Goal: Task Accomplishment & Management: Complete application form

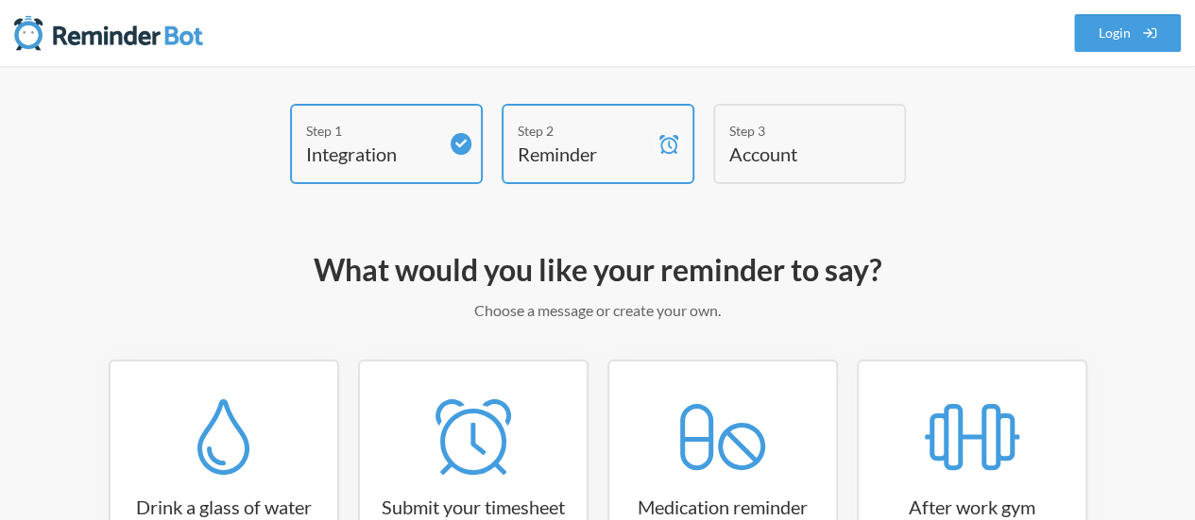
click at [348, 150] on h4 "Integration" at bounding box center [372, 154] width 132 height 26
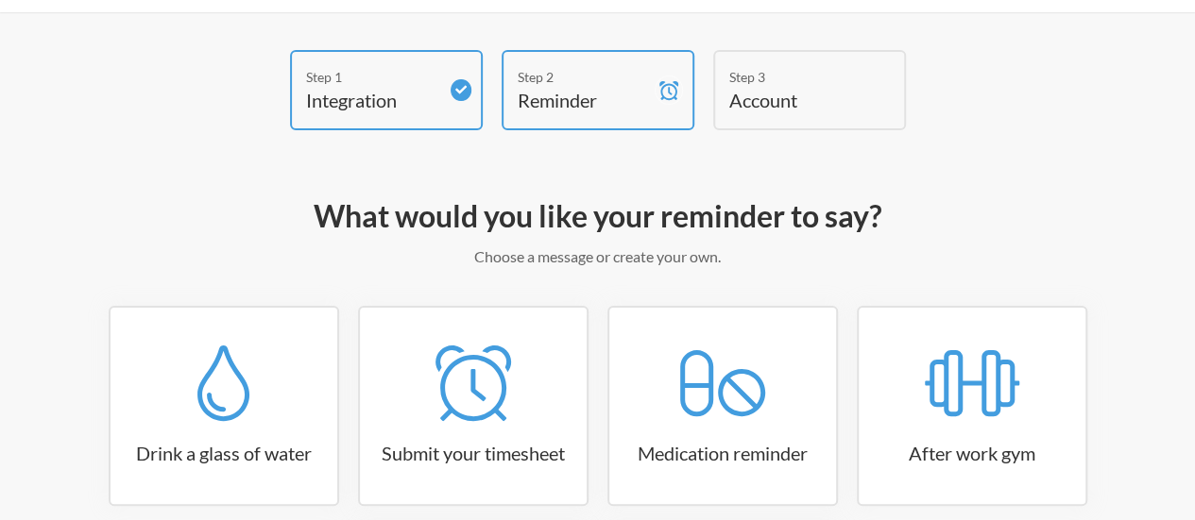
scroll to position [283, 0]
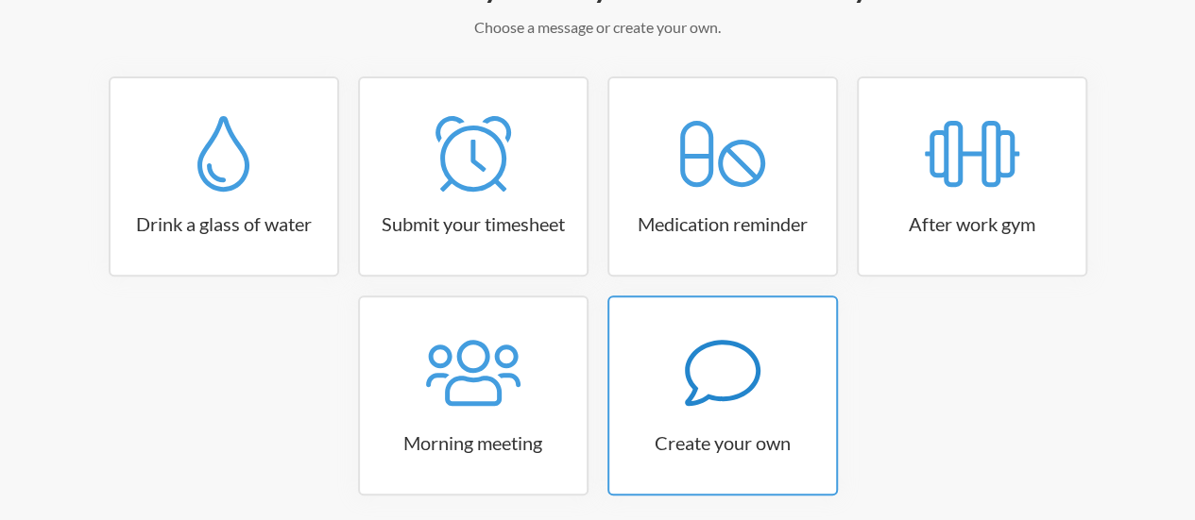
click at [661, 384] on div at bounding box center [722, 373] width 227 height 76
select select "09:30:00"
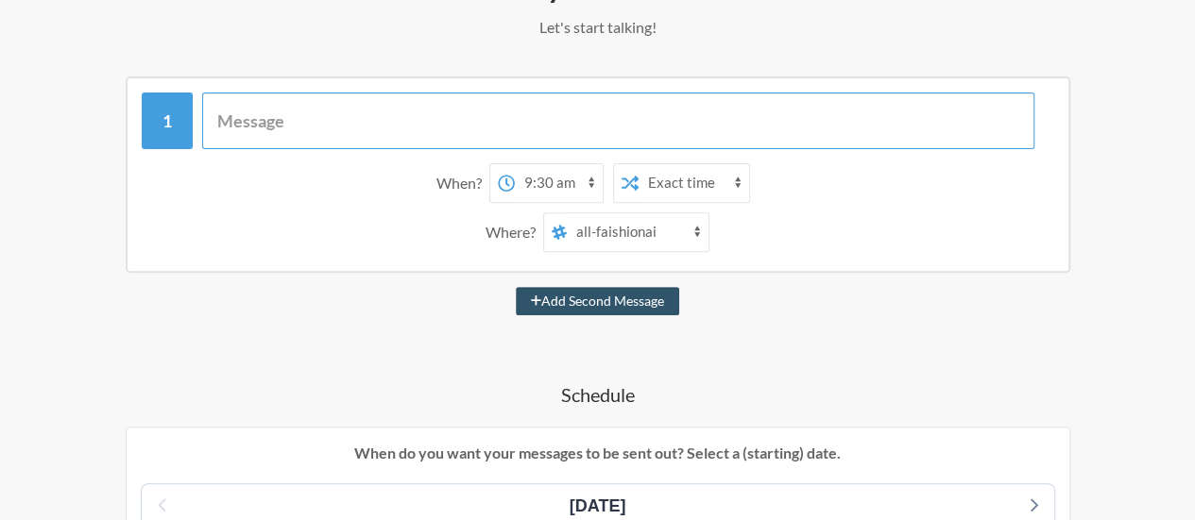
click at [259, 125] on input "text" at bounding box center [618, 121] width 832 height 57
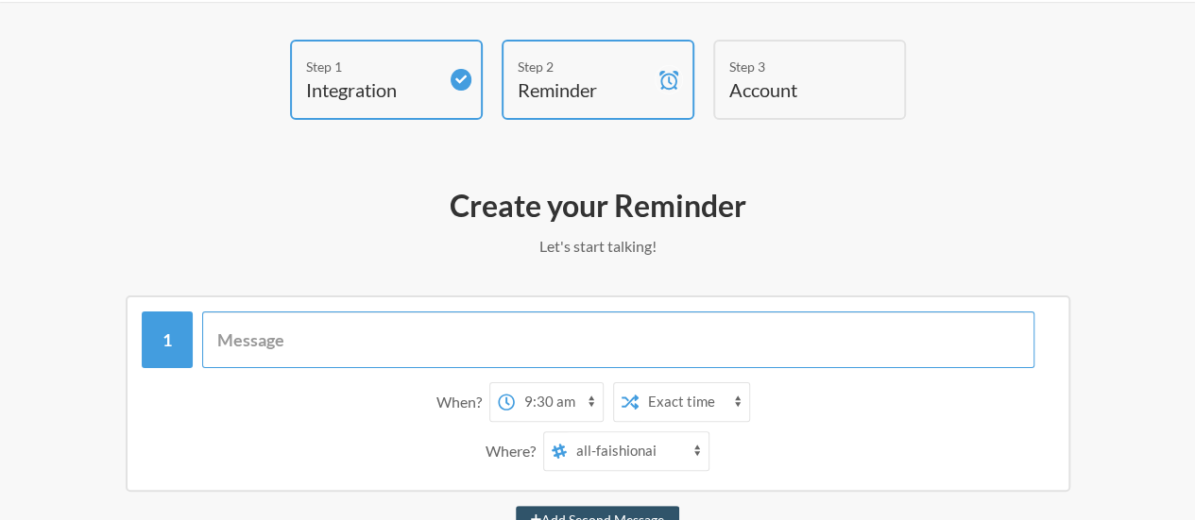
scroll to position [53, 0]
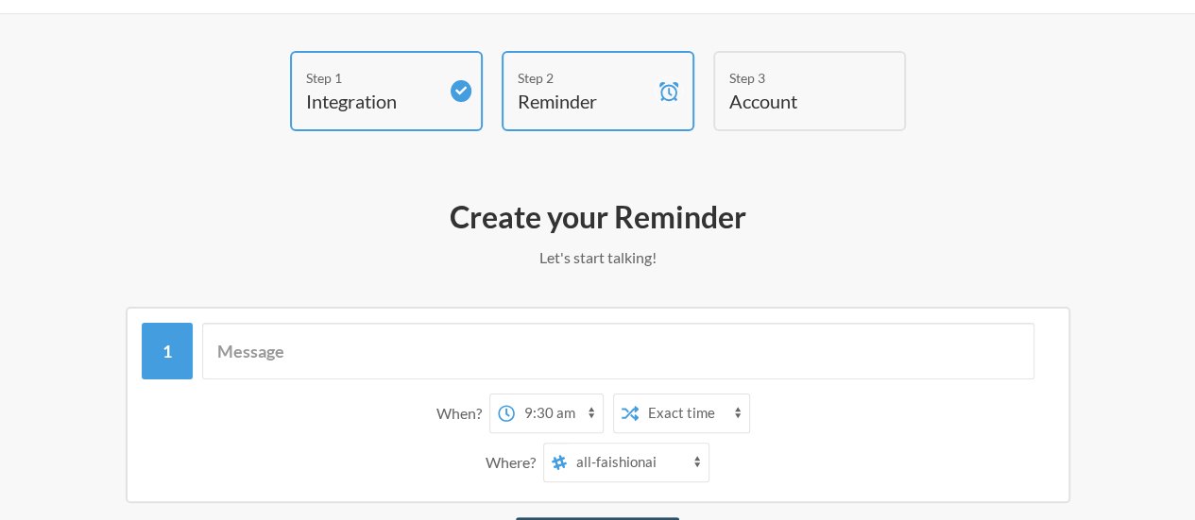
click at [563, 231] on h2 "Create your Reminder" at bounding box center [598, 217] width 1082 height 40
click at [623, 257] on p "Let's start talking!" at bounding box center [598, 258] width 1082 height 23
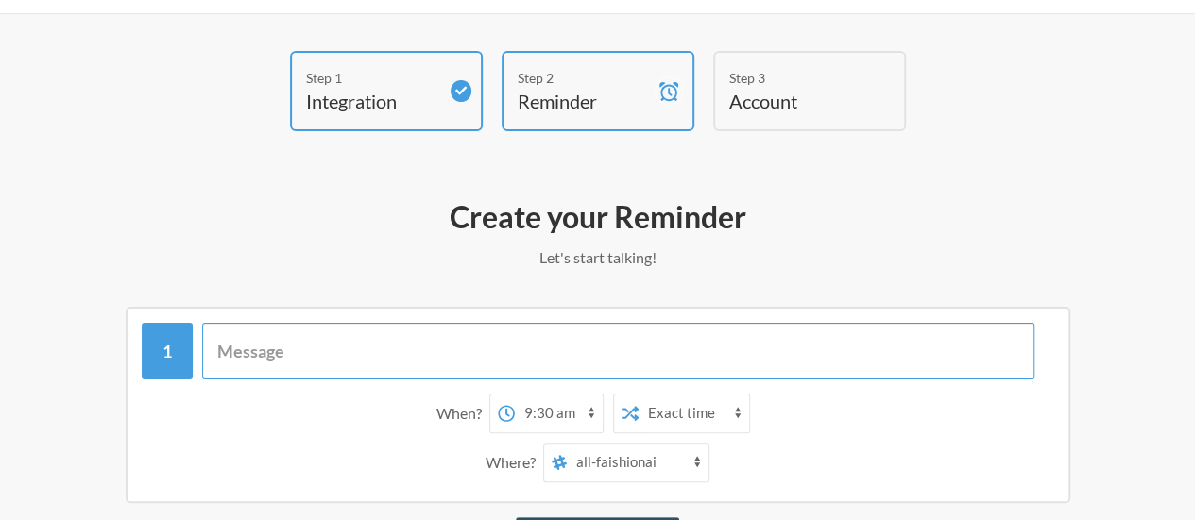
click at [394, 339] on input "text" at bounding box center [618, 351] width 832 height 57
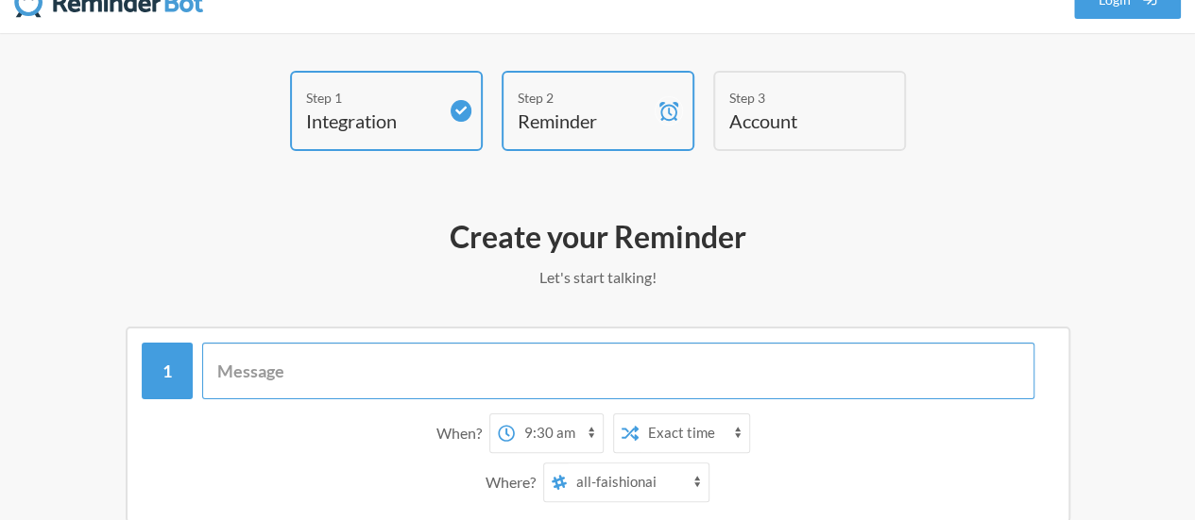
scroll to position [0, 0]
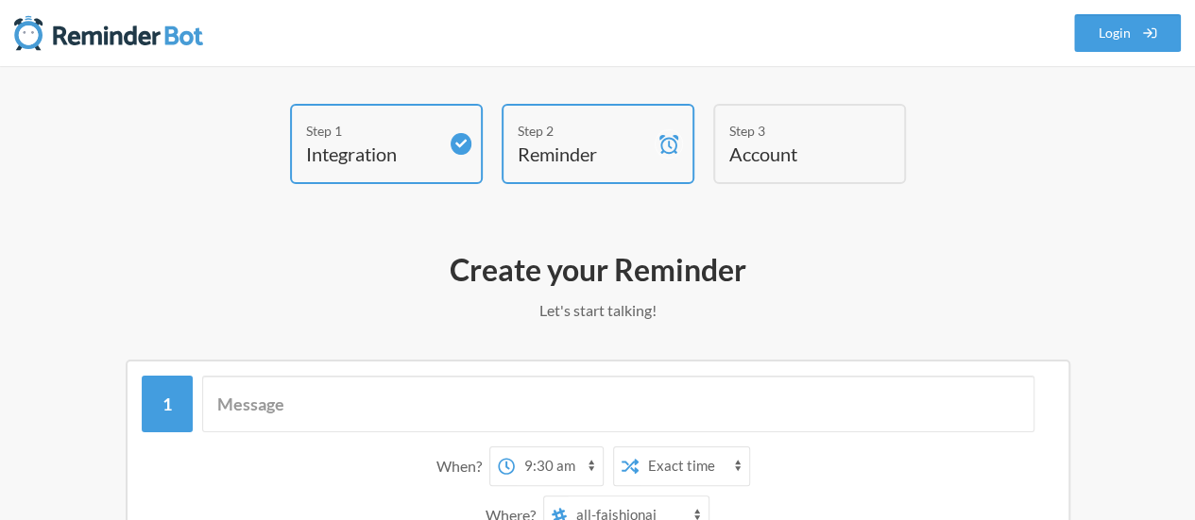
click at [649, 265] on h2 "Create your Reminder" at bounding box center [598, 270] width 1082 height 40
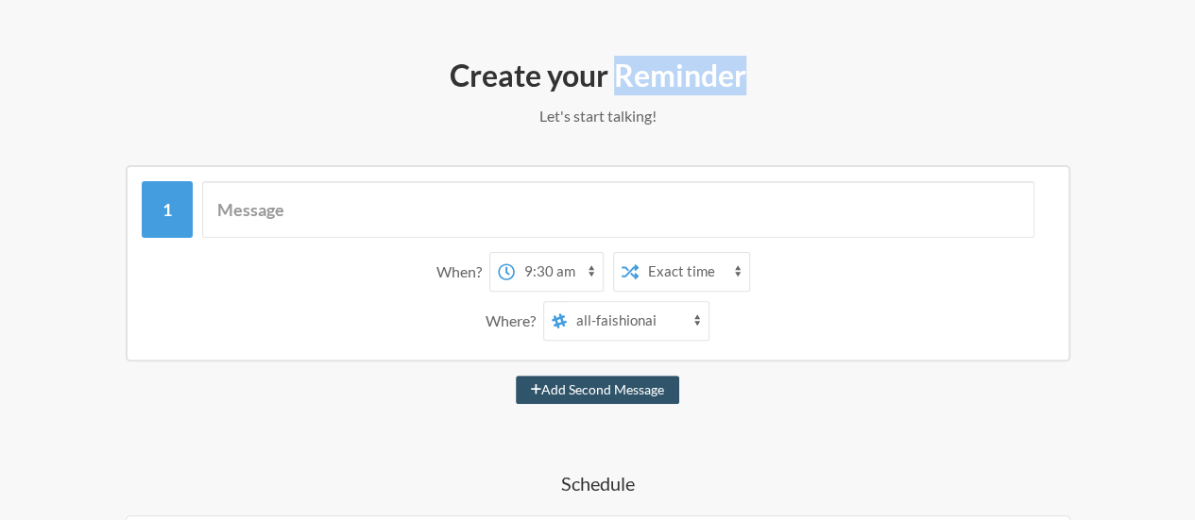
scroll to position [193, 0]
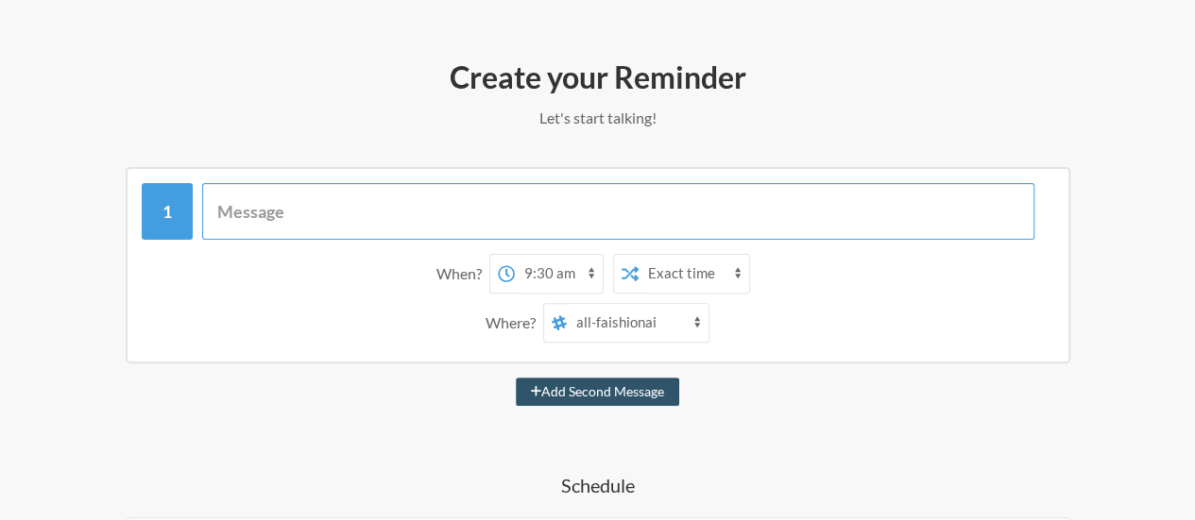
click at [255, 216] on input "text" at bounding box center [618, 211] width 832 height 57
type input "Please log hours in clockify before EOD"
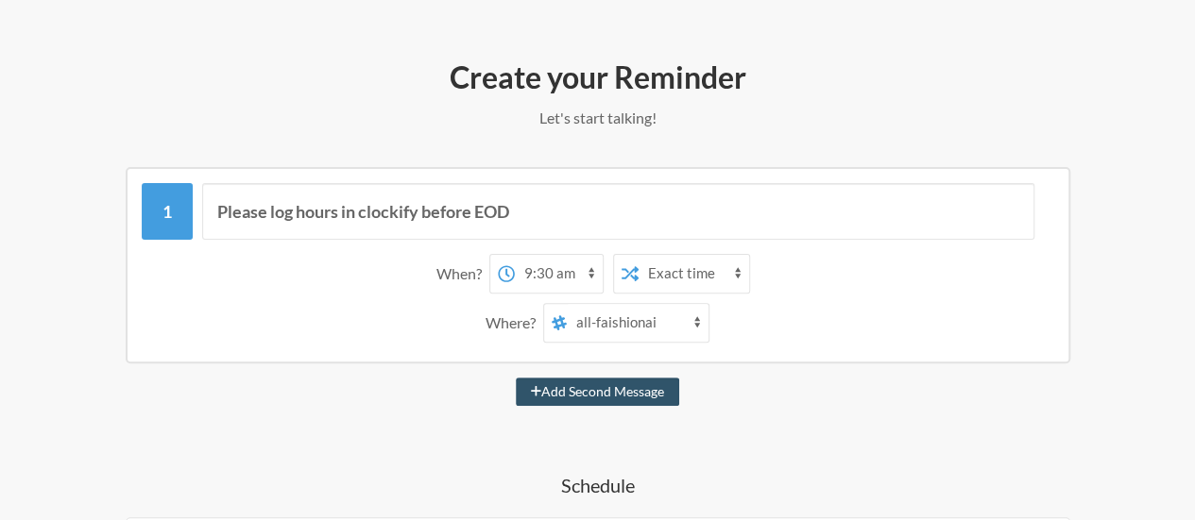
click at [708, 279] on select "Exact time Random time" at bounding box center [694, 274] width 111 height 38
drag, startPoint x: 708, startPoint y: 279, endPoint x: 687, endPoint y: 275, distance: 22.1
click at [708, 279] on select "Exact time Random time" at bounding box center [694, 274] width 111 height 38
click at [588, 270] on select "12:00 am 12:15 am 12:30 am 12:45 am 1:00 am 1:15 am 1:30 am 1:45 am 2:00 am 2:1…" at bounding box center [559, 274] width 88 height 38
select select "10:00:00"
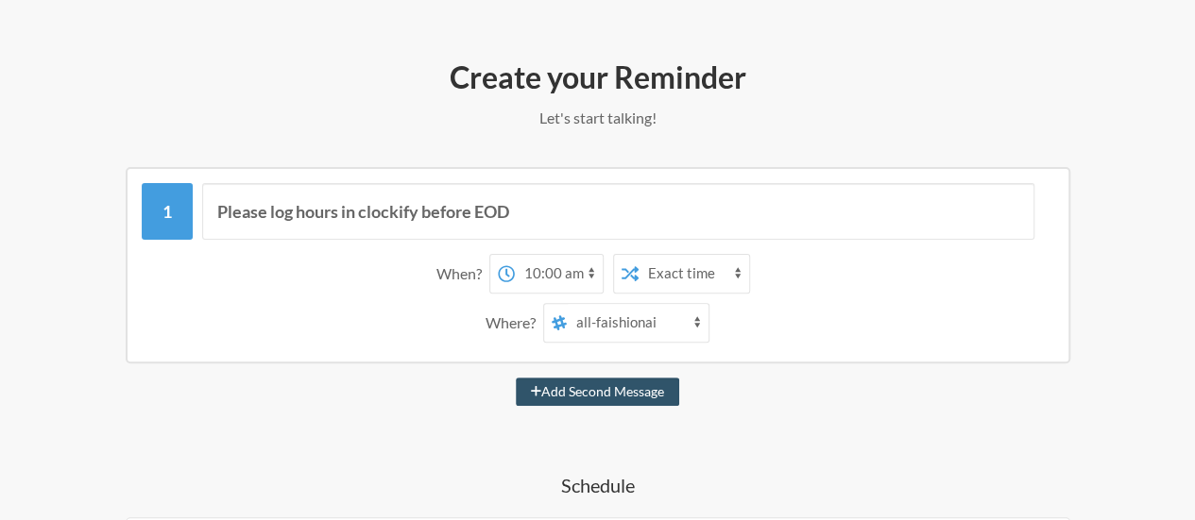
click at [515, 255] on select "12:00 am 12:15 am 12:30 am 12:45 am 1:00 am 1:15 am 1:30 am 1:45 am 2:00 am 2:1…" at bounding box center [559, 274] width 88 height 38
click at [475, 281] on div "When?" at bounding box center [462, 274] width 53 height 40
click at [703, 269] on select "Exact time Random time" at bounding box center [694, 274] width 111 height 38
click at [639, 255] on select "Exact time Random time" at bounding box center [694, 274] width 111 height 38
click at [674, 318] on select "all-faishionai social dev-channel socialmedia uiux-pm website pm-pm api qa-test…" at bounding box center [638, 323] width 142 height 38
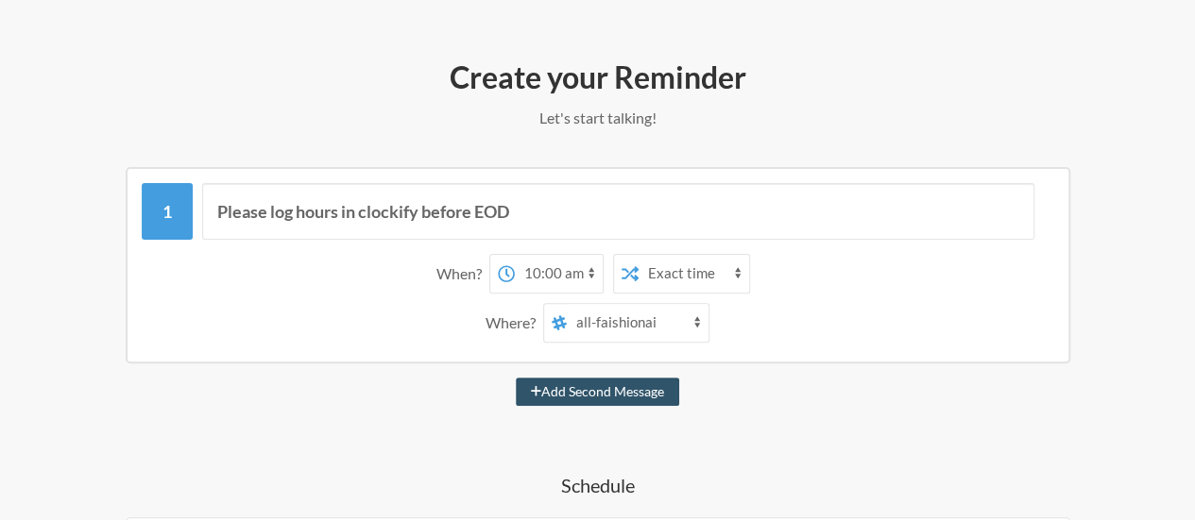
click at [682, 332] on select "all-faishionai social dev-channel socialmedia uiux-pm website pm-pm api qa-test…" at bounding box center [638, 323] width 142 height 38
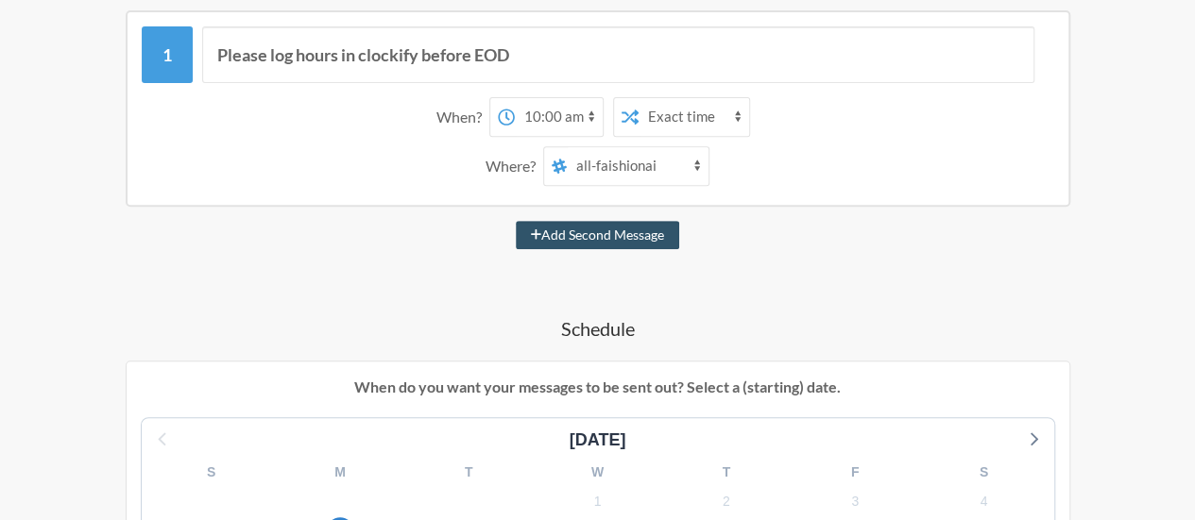
scroll to position [287, 0]
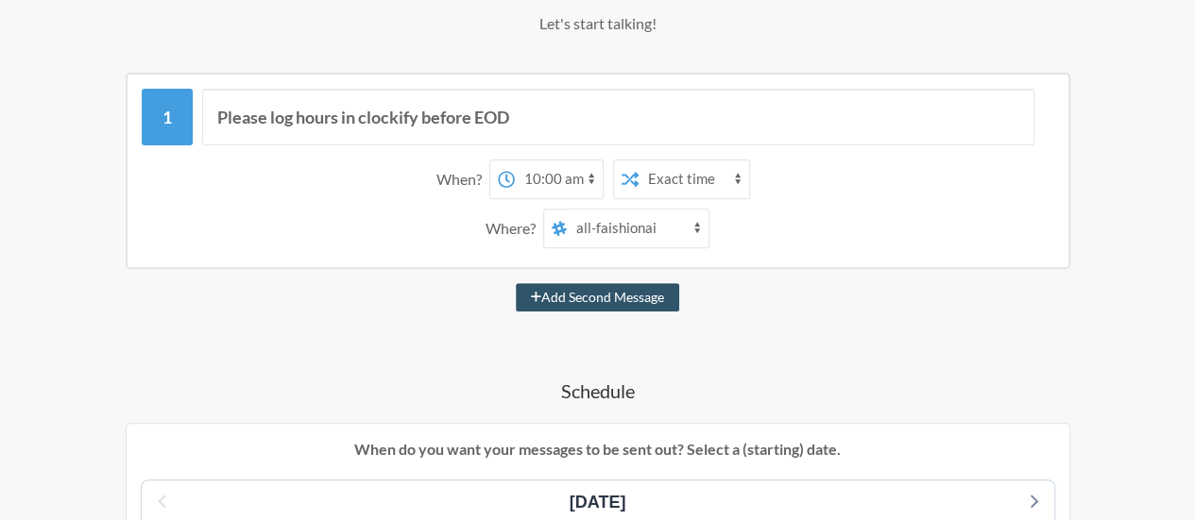
click at [640, 240] on select "all-faishionai social dev-channel socialmedia uiux-pm website pm-pm api qa-test…" at bounding box center [638, 229] width 142 height 38
click at [567, 210] on select "all-faishionai social dev-channel socialmedia uiux-pm website pm-pm api qa-test…" at bounding box center [638, 229] width 142 height 38
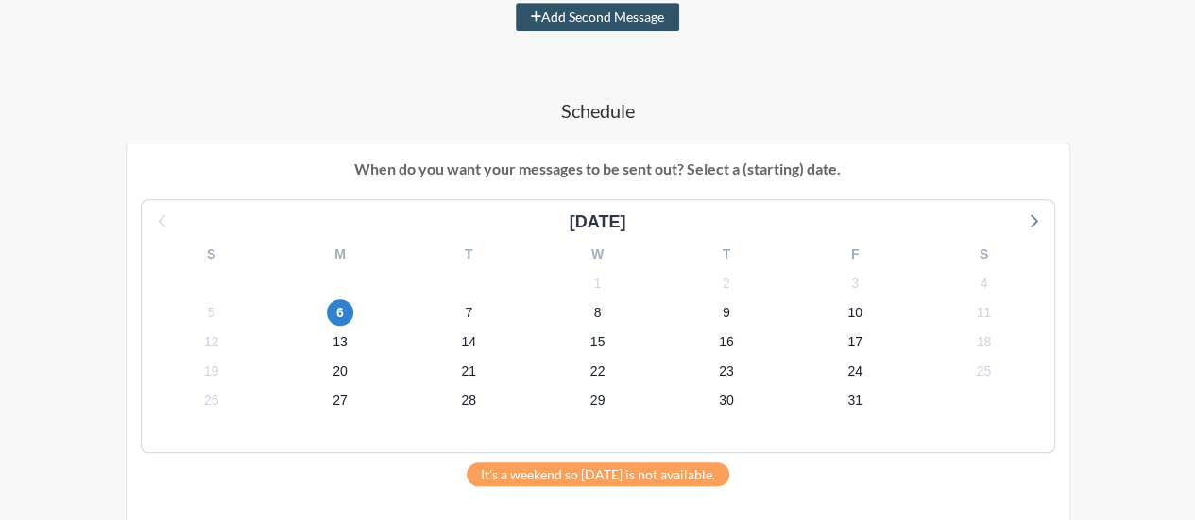
scroll to position [571, 0]
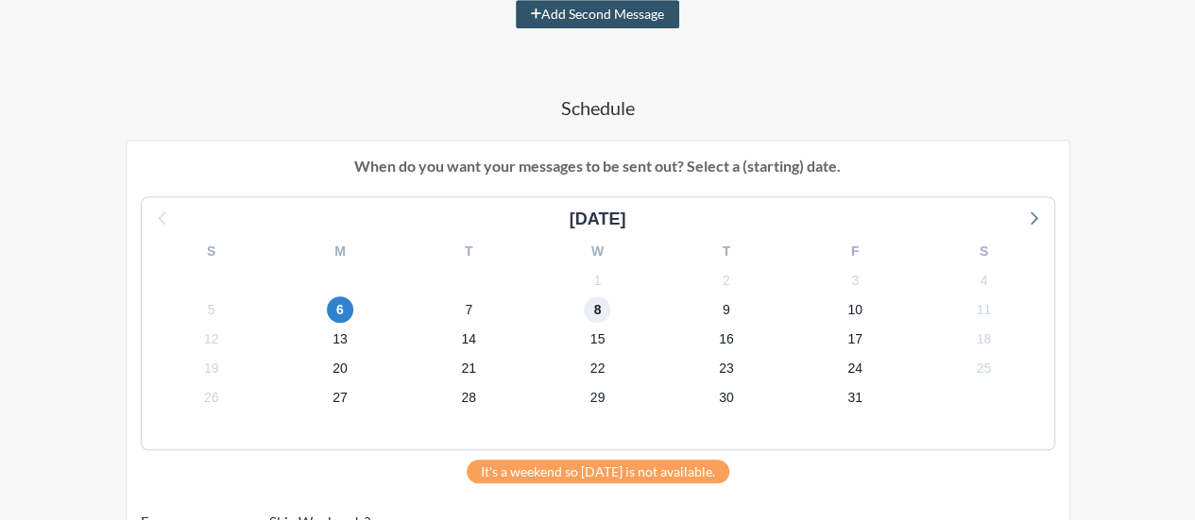
click at [604, 313] on span "8" at bounding box center [597, 310] width 26 height 26
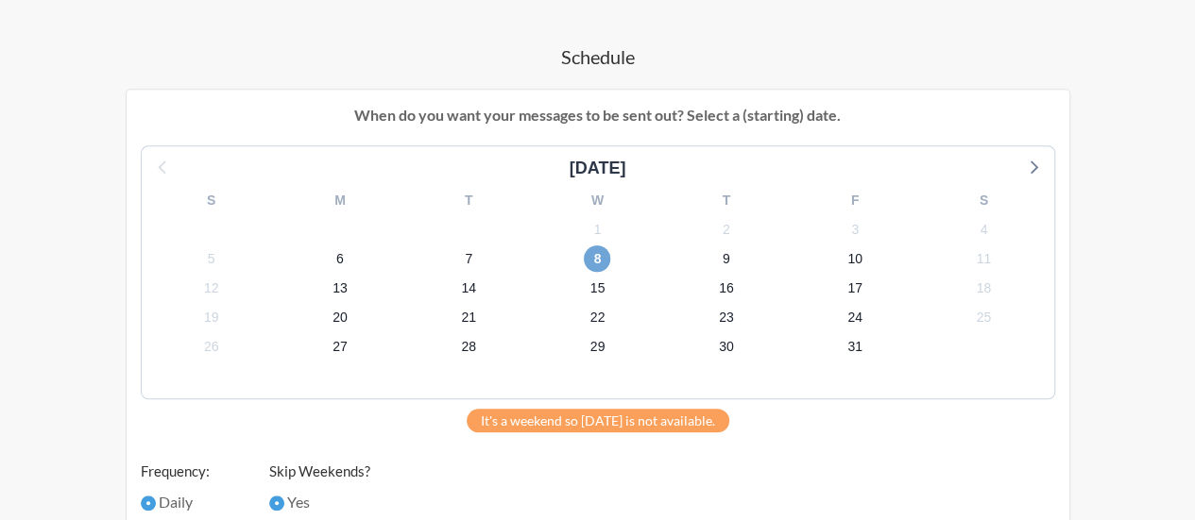
scroll to position [759, 0]
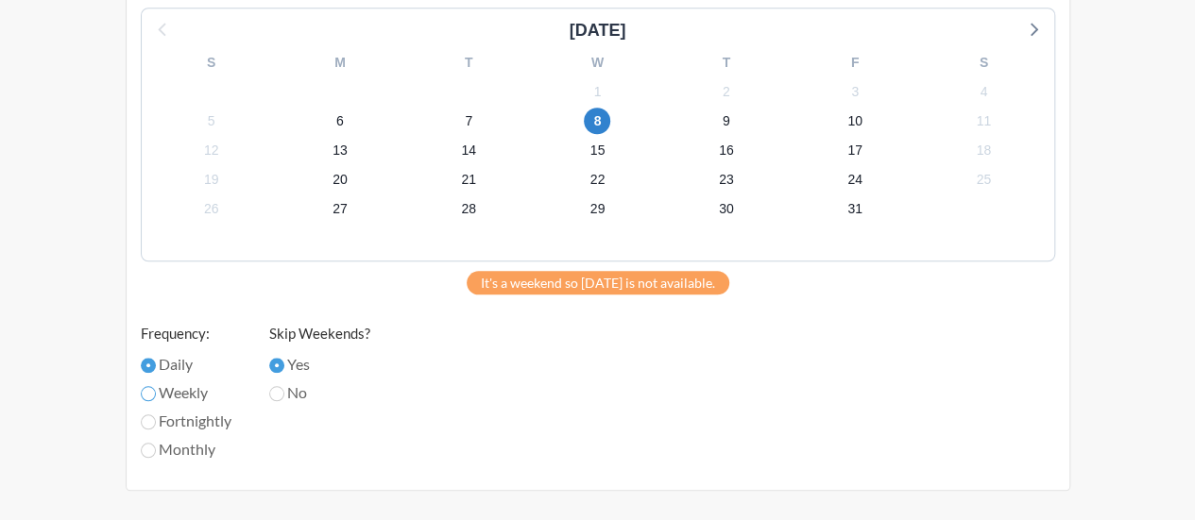
click at [149, 394] on input "Weekly" at bounding box center [148, 393] width 15 height 15
radio input "true"
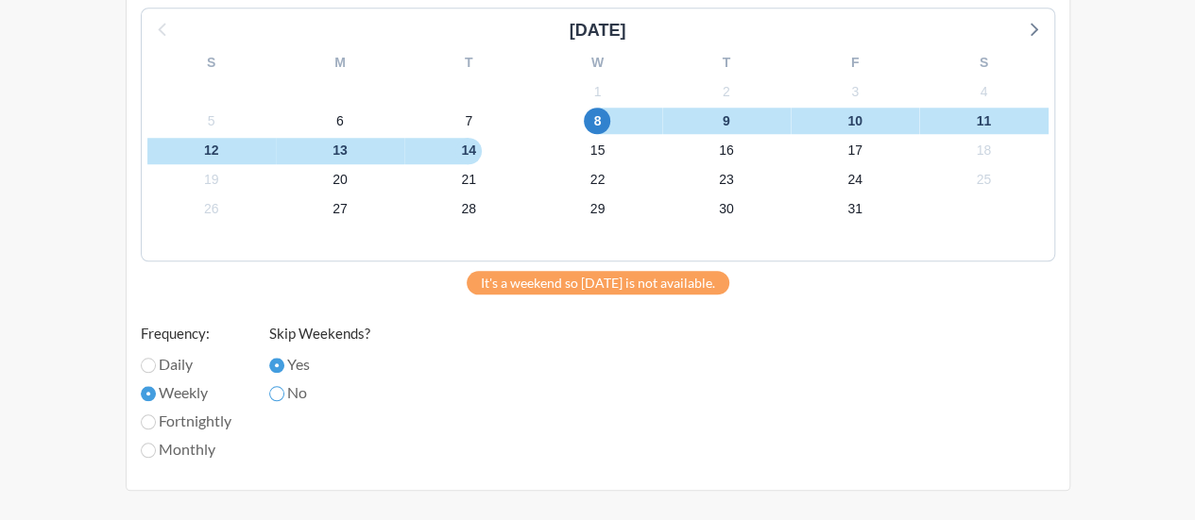
click at [282, 394] on input "No" at bounding box center [276, 393] width 15 height 15
radio input "true"
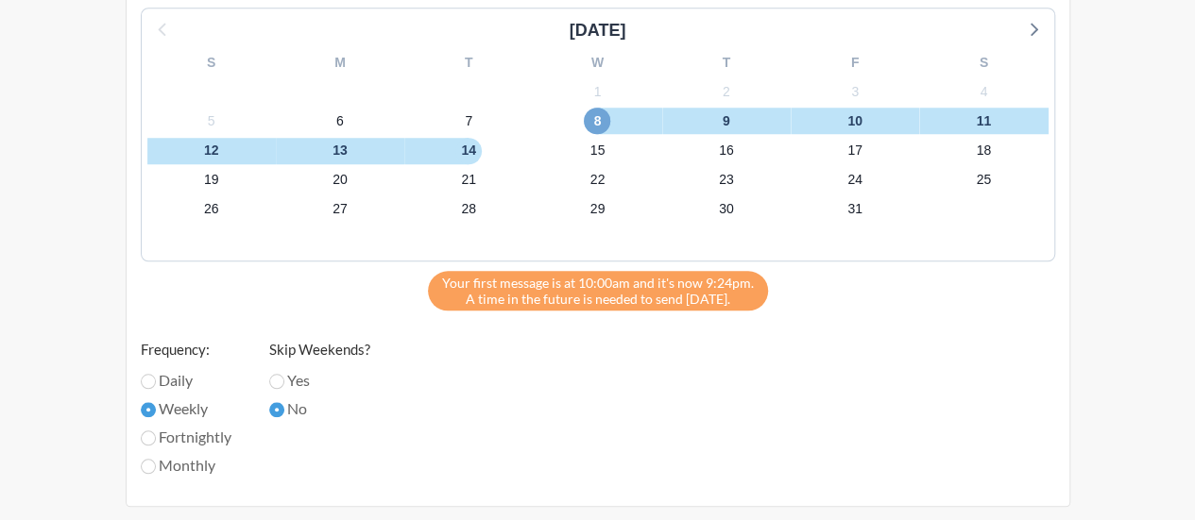
drag, startPoint x: 596, startPoint y: 113, endPoint x: 605, endPoint y: 119, distance: 10.2
click at [605, 119] on span "8" at bounding box center [597, 121] width 26 height 26
drag, startPoint x: 457, startPoint y: 154, endPoint x: 229, endPoint y: 122, distance: 230.8
click at [229, 122] on div "S M T W T F S 28 29 30 1 2 3 4 5 6 7 8 9 10 11 12 13 14 15 16 17 18 19 20 21 22…" at bounding box center [598, 151] width 913 height 217
click at [600, 111] on span "8" at bounding box center [597, 121] width 26 height 26
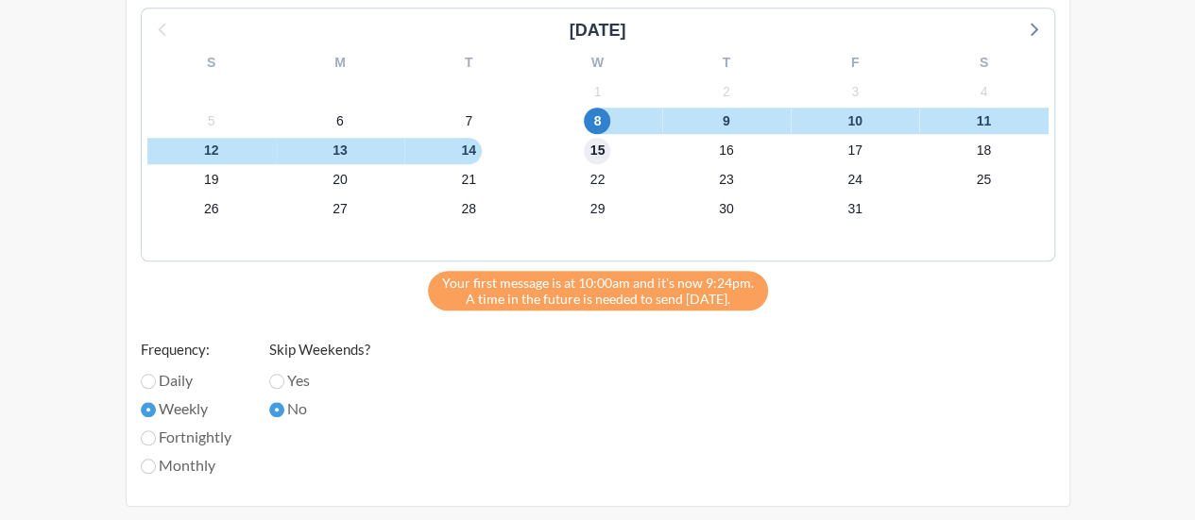
click at [599, 149] on span "15" at bounding box center [597, 151] width 26 height 26
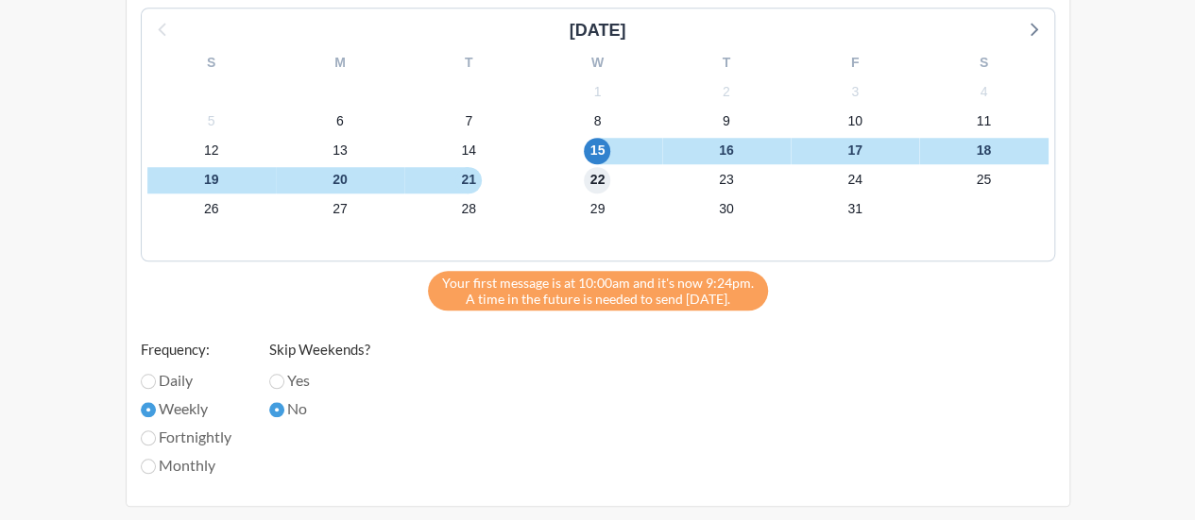
click at [596, 170] on span "22" at bounding box center [597, 180] width 26 height 26
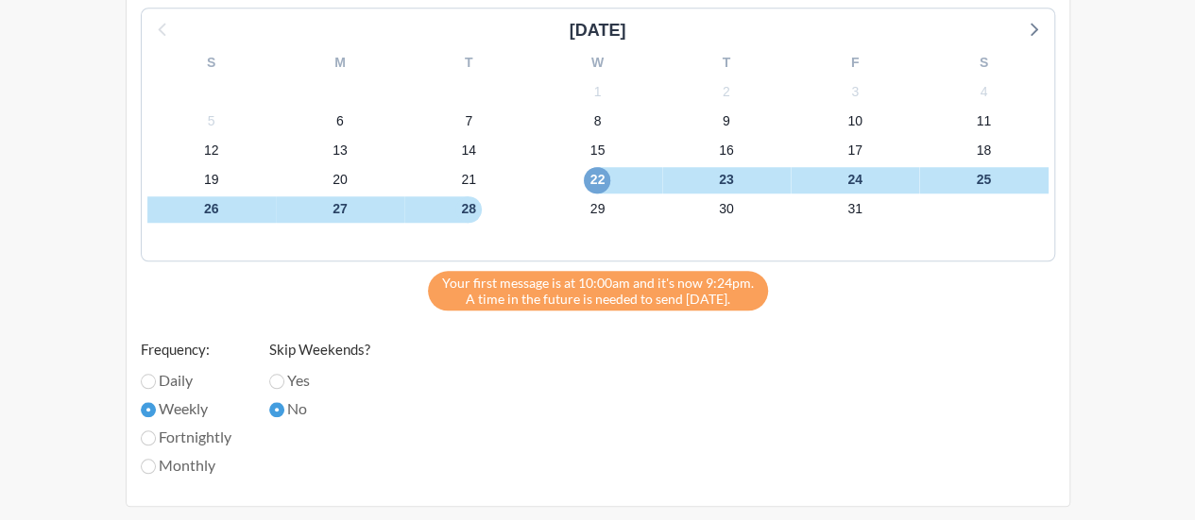
click at [595, 188] on span "22" at bounding box center [597, 180] width 26 height 26
click at [596, 207] on span "29" at bounding box center [597, 209] width 26 height 26
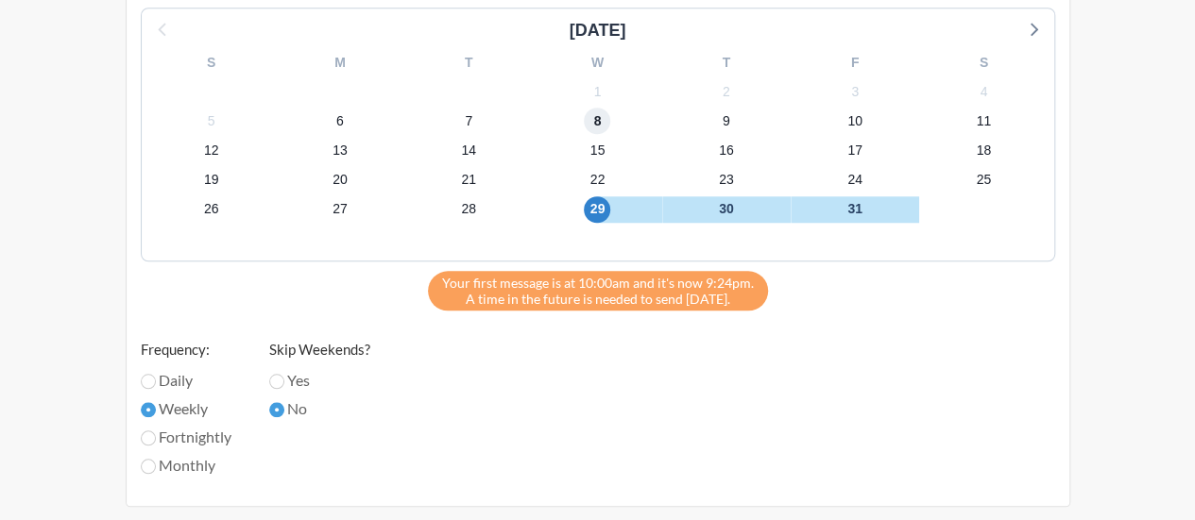
click at [595, 119] on span "8" at bounding box center [597, 121] width 26 height 26
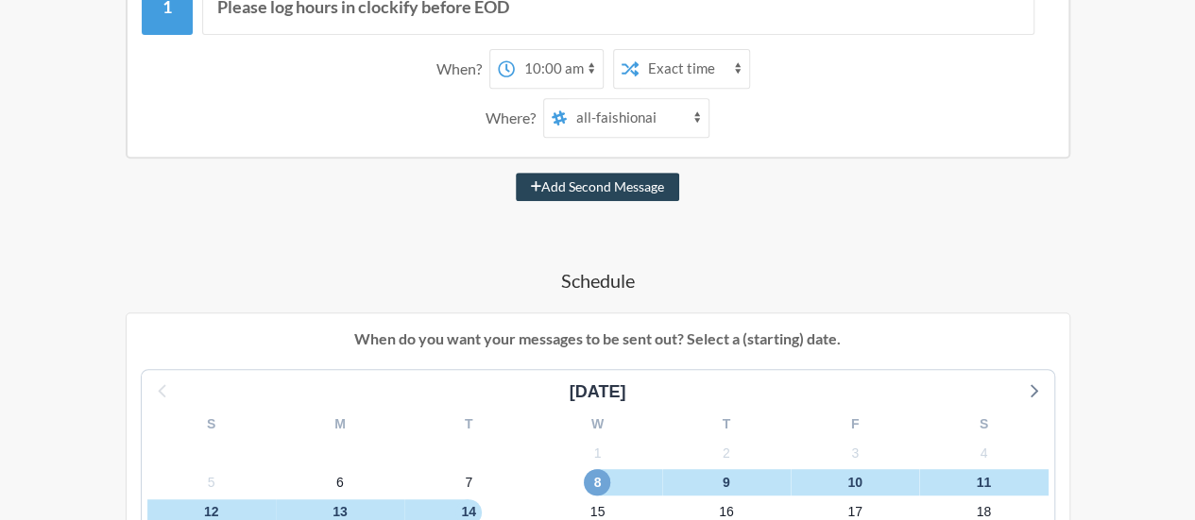
scroll to position [382, 0]
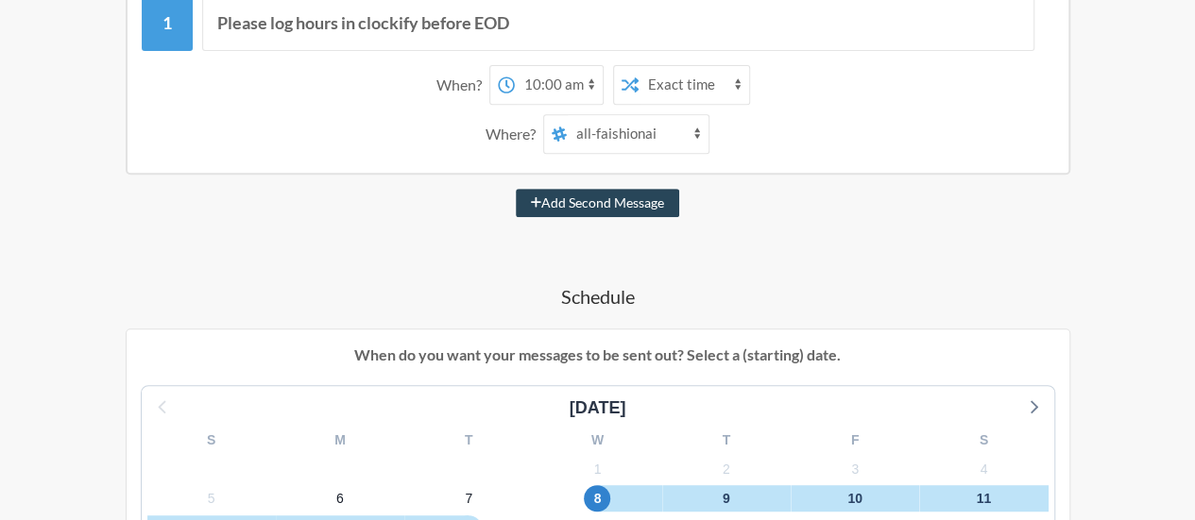
click at [627, 200] on button "Add Second Message" at bounding box center [597, 203] width 163 height 28
select select "11:00:00"
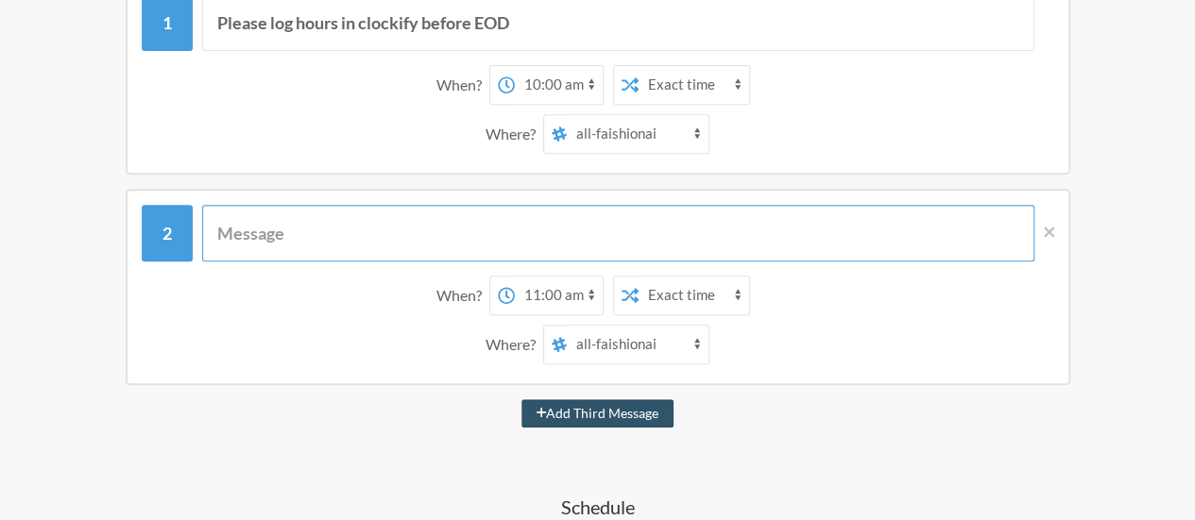
click at [340, 245] on input "text" at bounding box center [618, 233] width 832 height 57
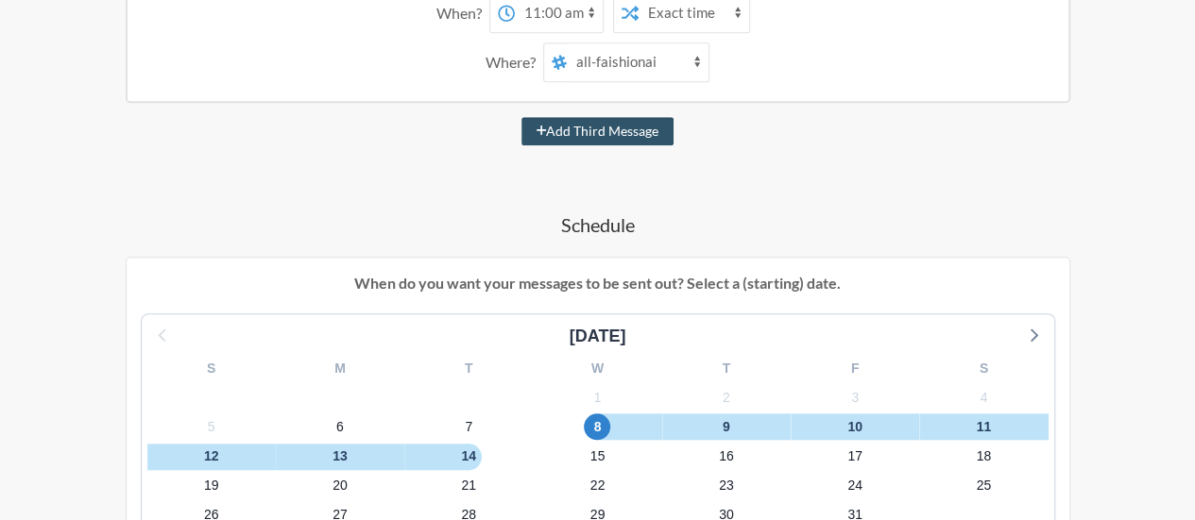
scroll to position [667, 0]
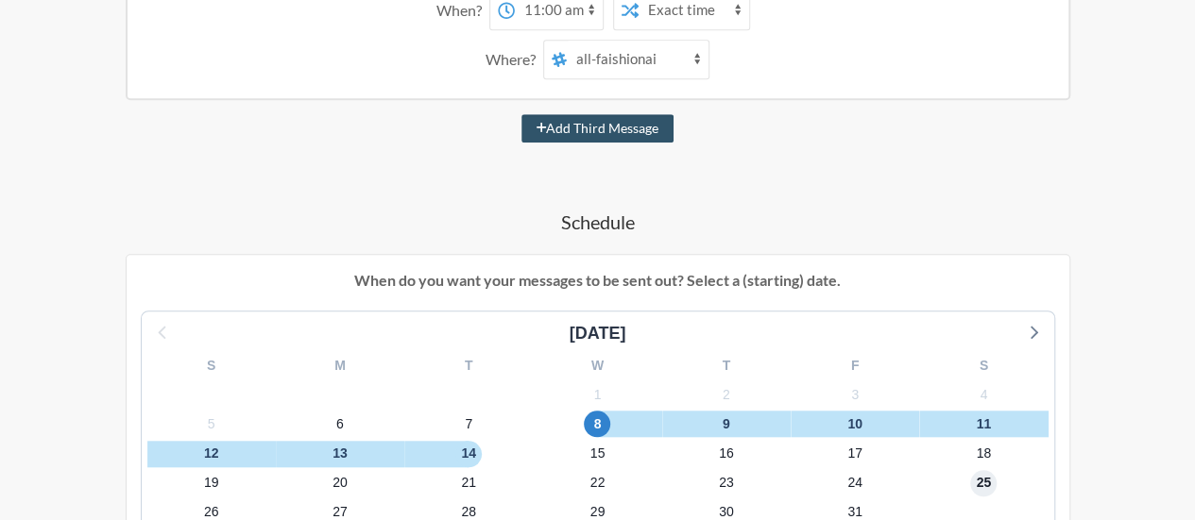
click at [983, 481] on span "25" at bounding box center [983, 483] width 26 height 26
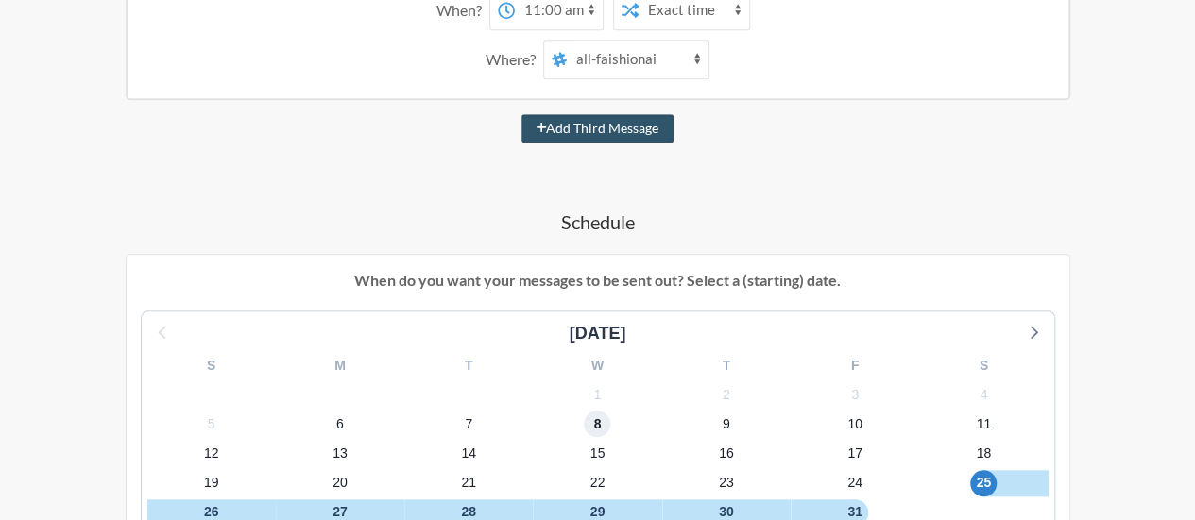
click at [590, 428] on span "8" at bounding box center [597, 424] width 26 height 26
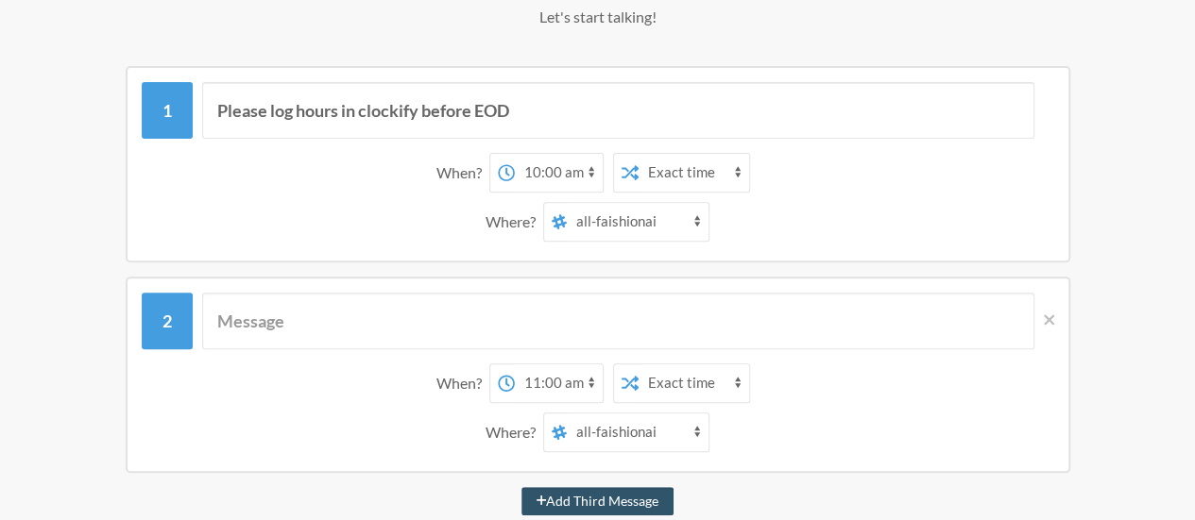
scroll to position [289, 0]
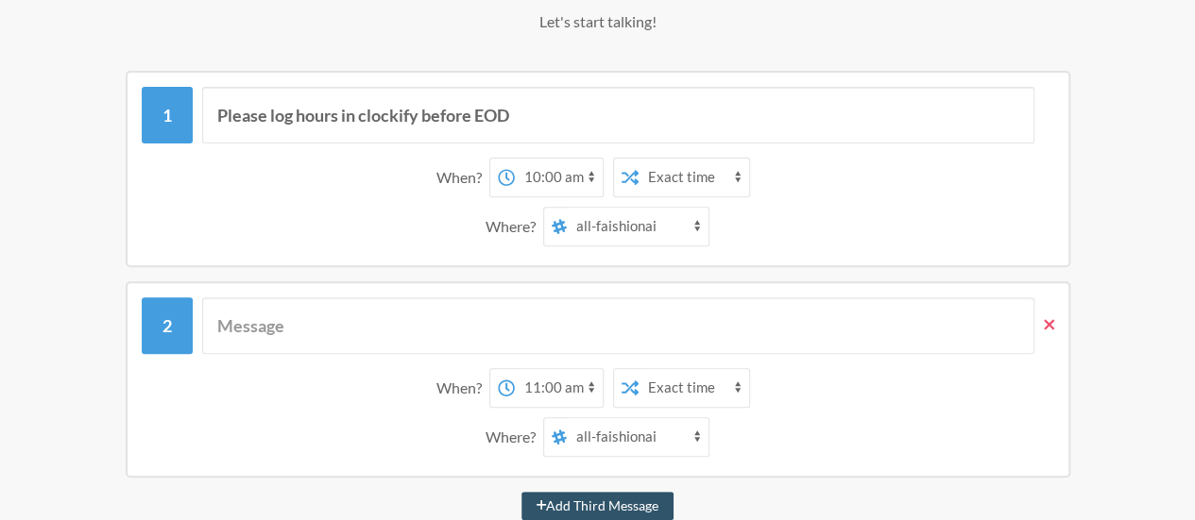
click at [1048, 325] on icon at bounding box center [1049, 324] width 10 height 10
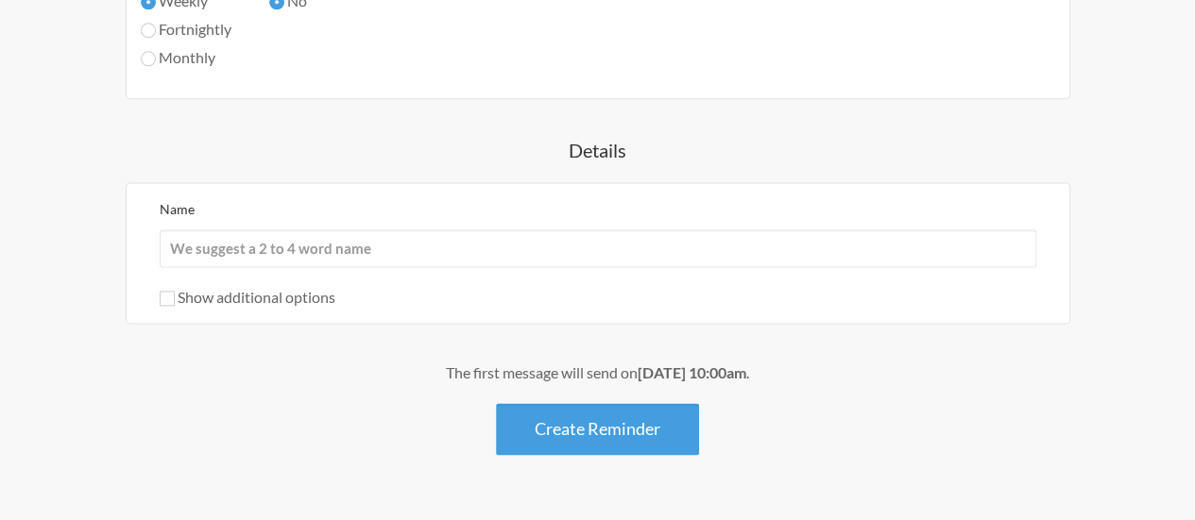
scroll to position [1117, 0]
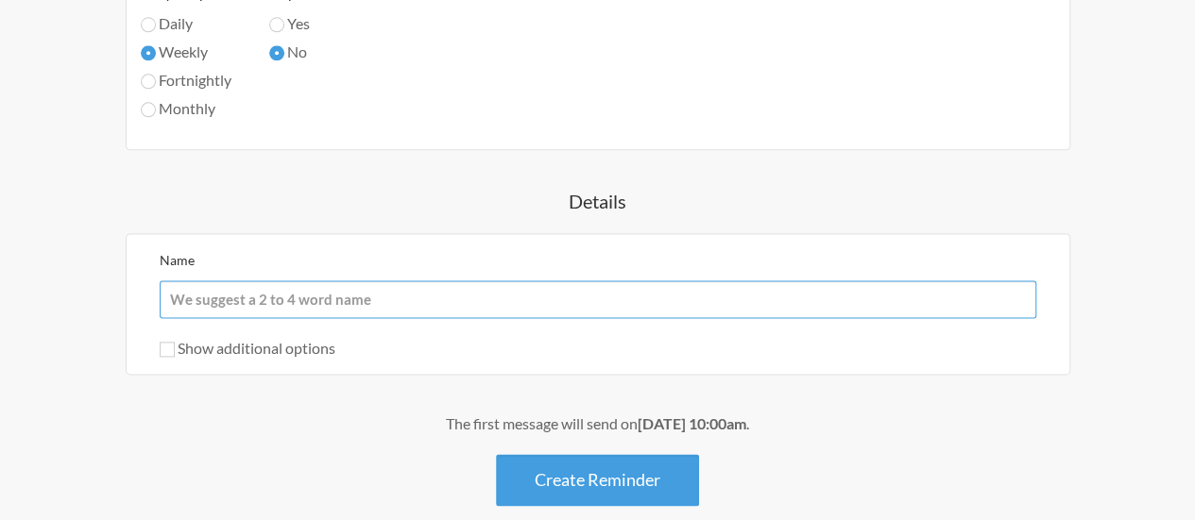
click at [255, 296] on input "Name" at bounding box center [598, 300] width 877 height 38
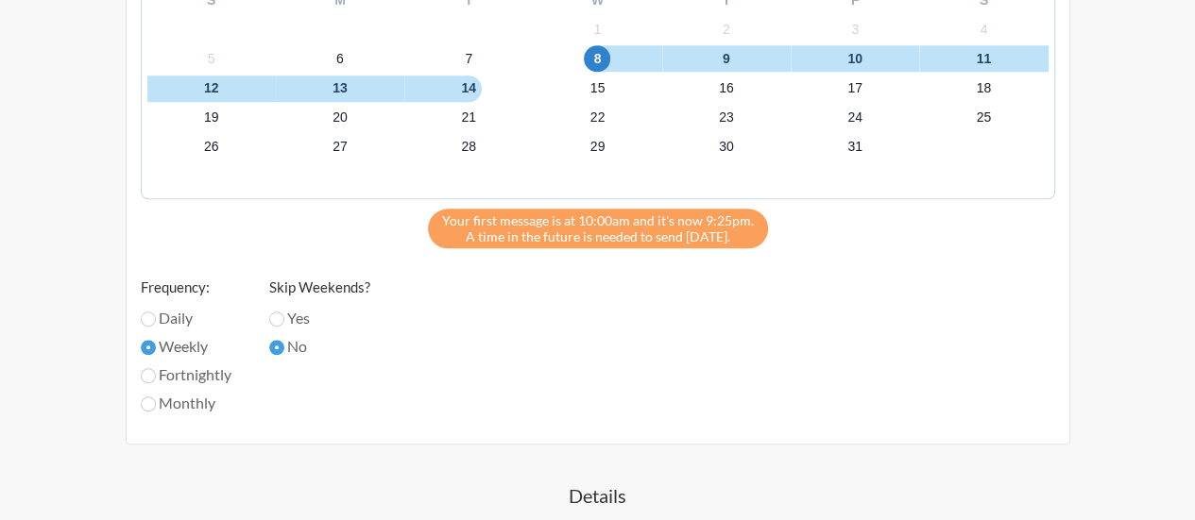
scroll to position [739, 0]
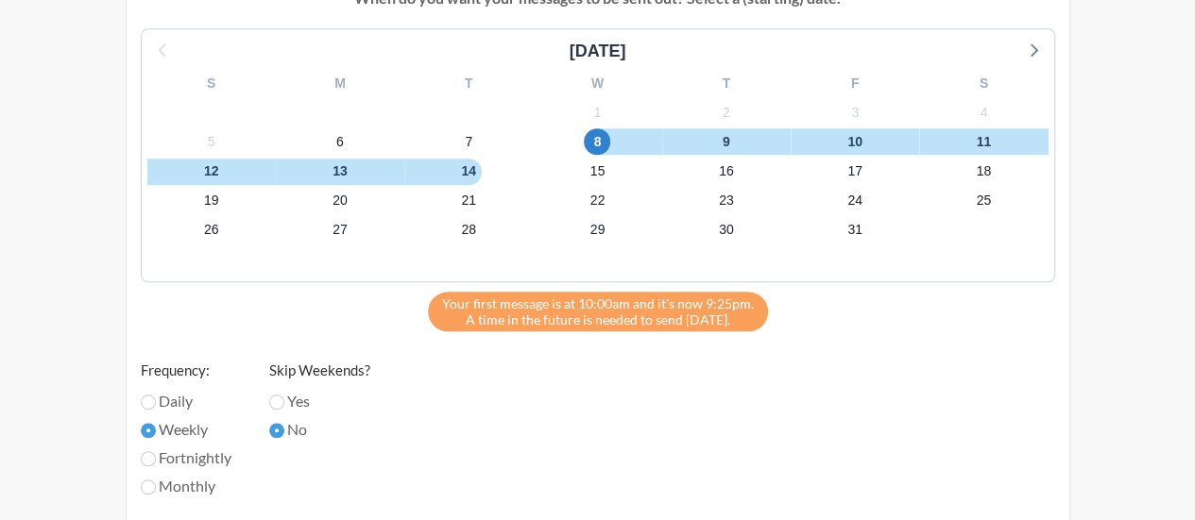
type input "For Clockify Hours"
click at [278, 400] on input "Yes" at bounding box center [276, 402] width 15 height 15
radio input "true"
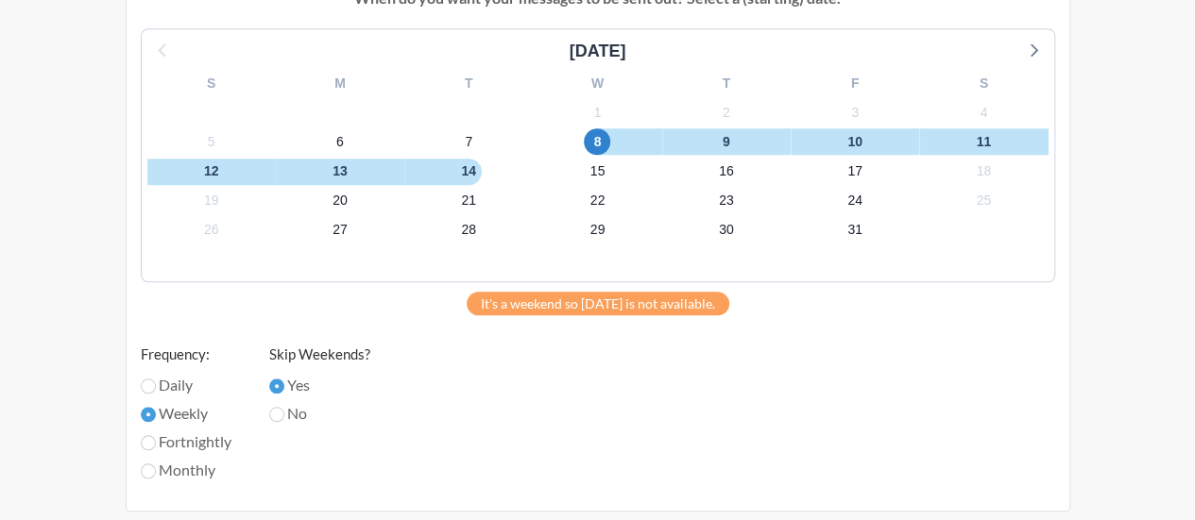
click at [287, 407] on label "No" at bounding box center [319, 413] width 101 height 23
click at [284, 407] on input "No" at bounding box center [276, 414] width 15 height 15
radio input "true"
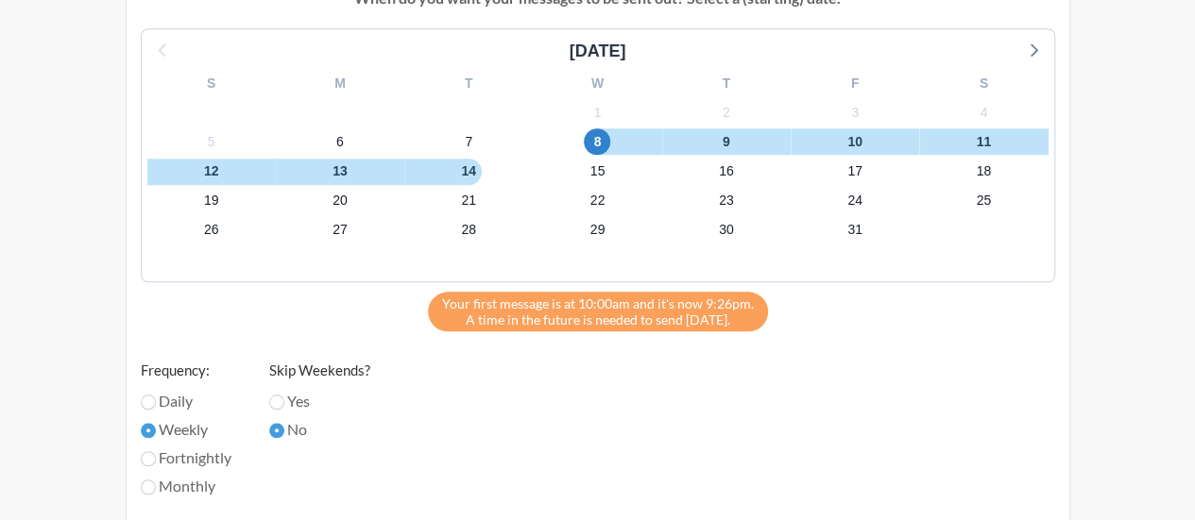
click at [285, 393] on label "Yes" at bounding box center [319, 401] width 101 height 23
click at [284, 395] on input "Yes" at bounding box center [276, 402] width 15 height 15
radio input "true"
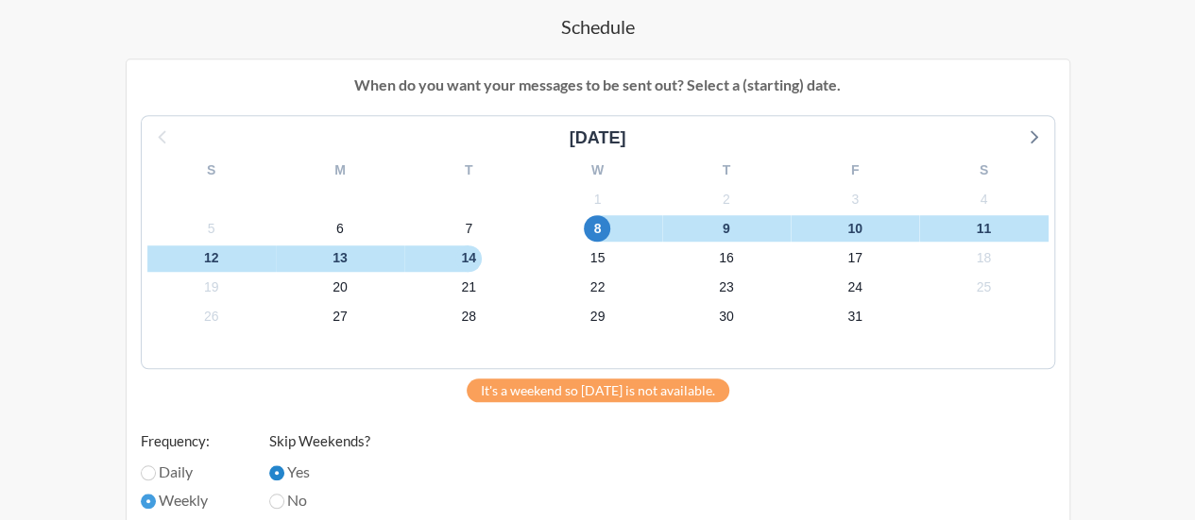
scroll to position [644, 0]
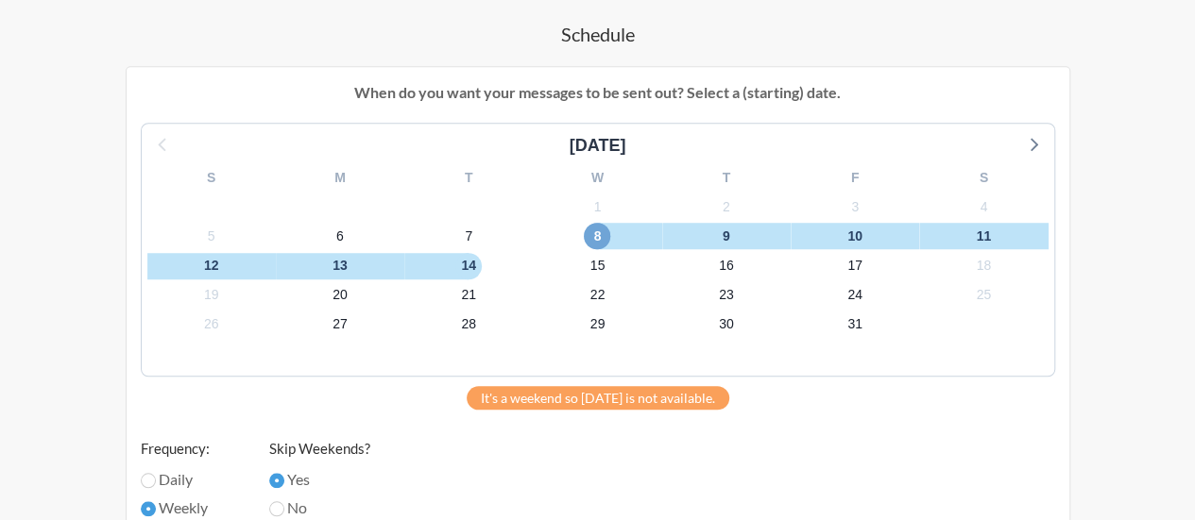
click at [597, 241] on span "8" at bounding box center [597, 236] width 26 height 26
click at [147, 481] on input "Daily" at bounding box center [148, 480] width 15 height 15
radio input "true"
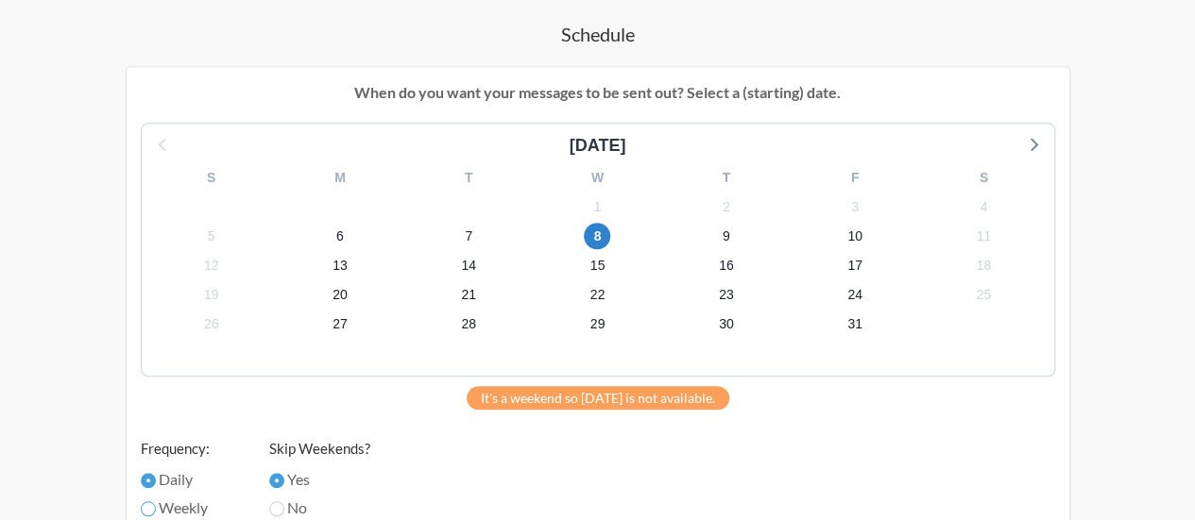
click at [152, 503] on input "Weekly" at bounding box center [148, 509] width 15 height 15
radio input "true"
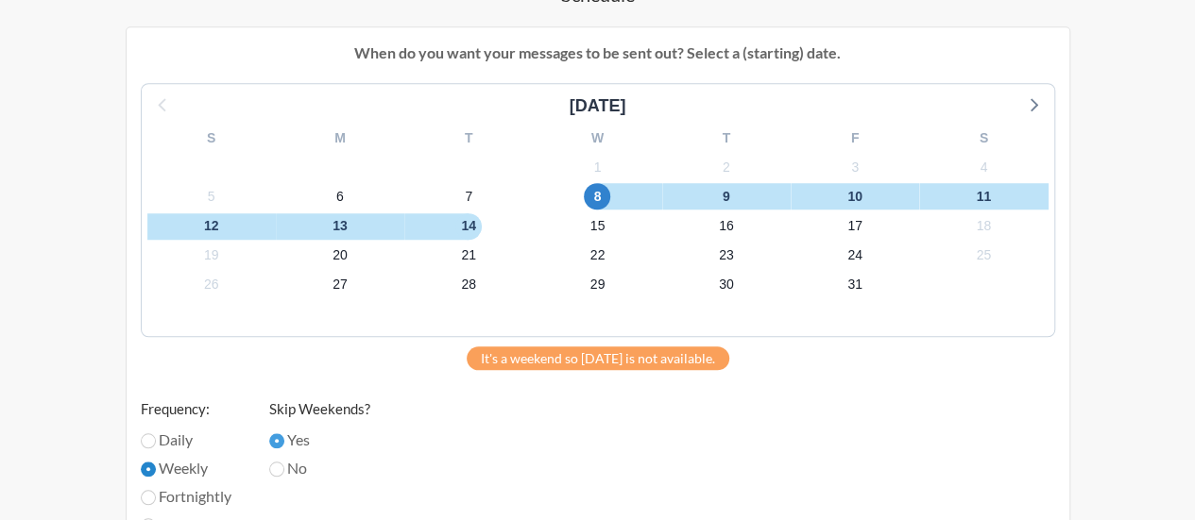
scroll to position [833, 0]
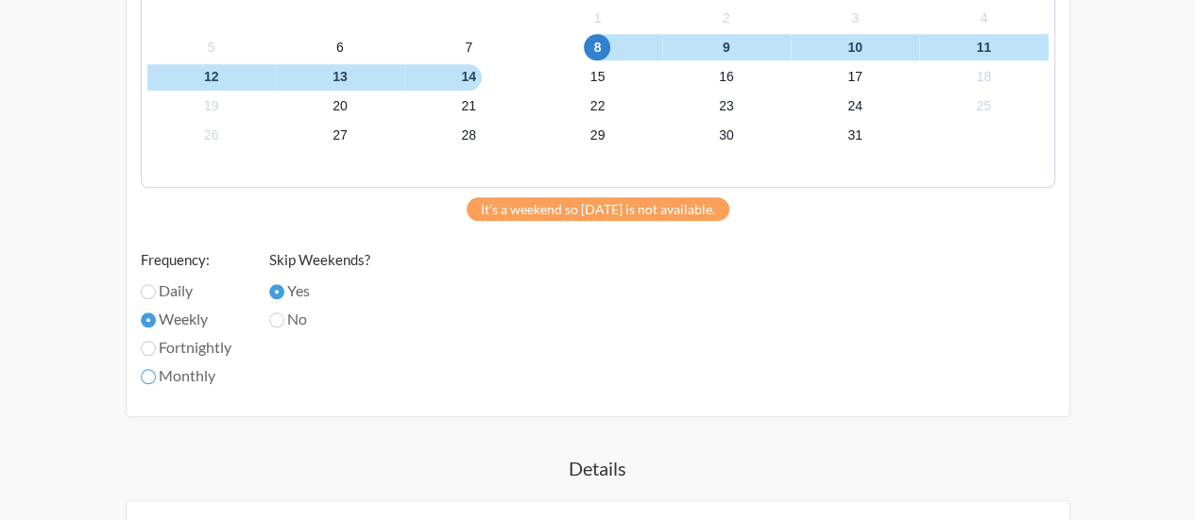
click at [145, 369] on input "Monthly" at bounding box center [148, 376] width 15 height 15
radio input "true"
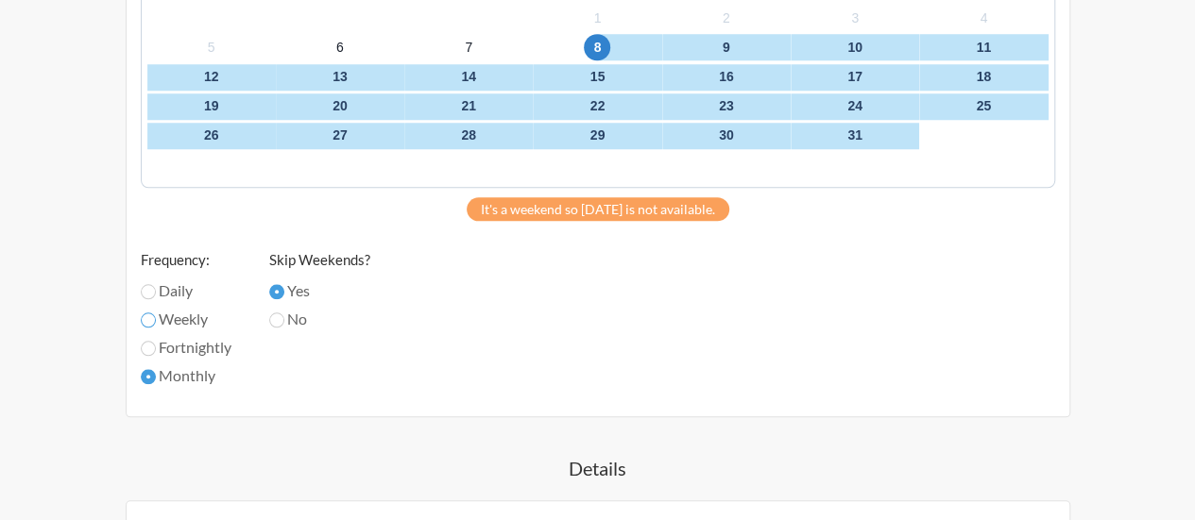
click at [151, 318] on input "Weekly" at bounding box center [148, 320] width 15 height 15
radio input "true"
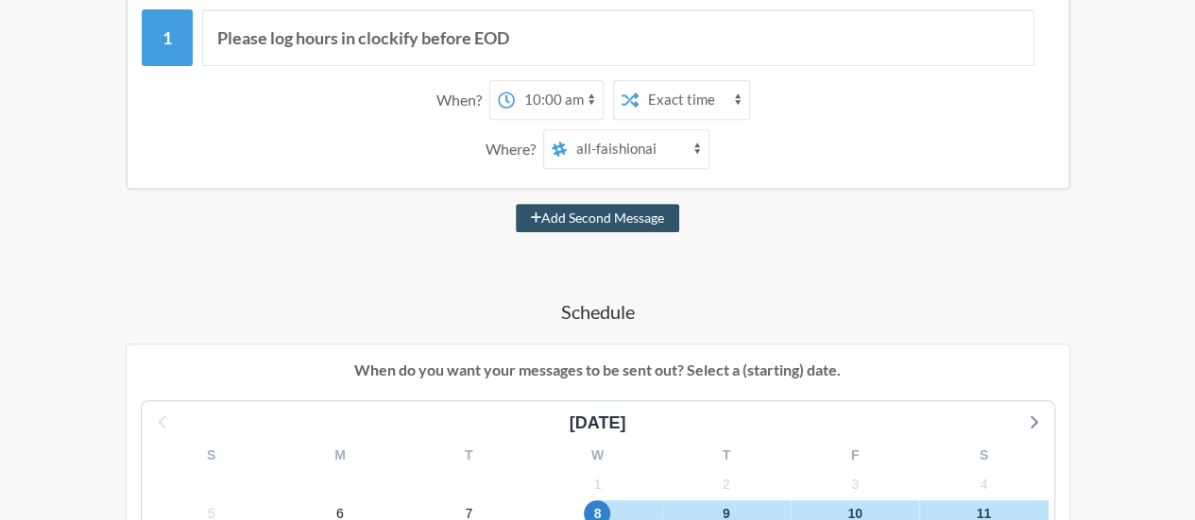
scroll to position [346, 0]
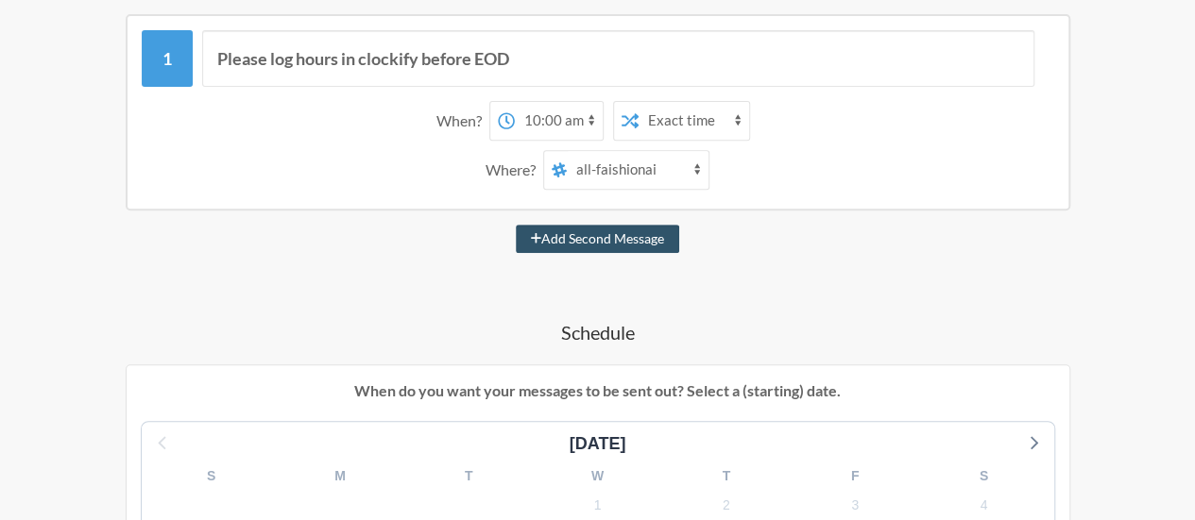
click at [589, 124] on select "12:00 am 12:15 am 12:30 am 12:45 am 1:00 am 1:15 am 1:30 am 1:45 am 2:00 am 2:1…" at bounding box center [559, 121] width 88 height 38
select select "09:00:00"
click at [515, 102] on select "12:00 am 12:15 am 12:30 am 12:45 am 1:00 am 1:15 am 1:30 am 1:45 am 2:00 am 2:1…" at bounding box center [559, 121] width 88 height 38
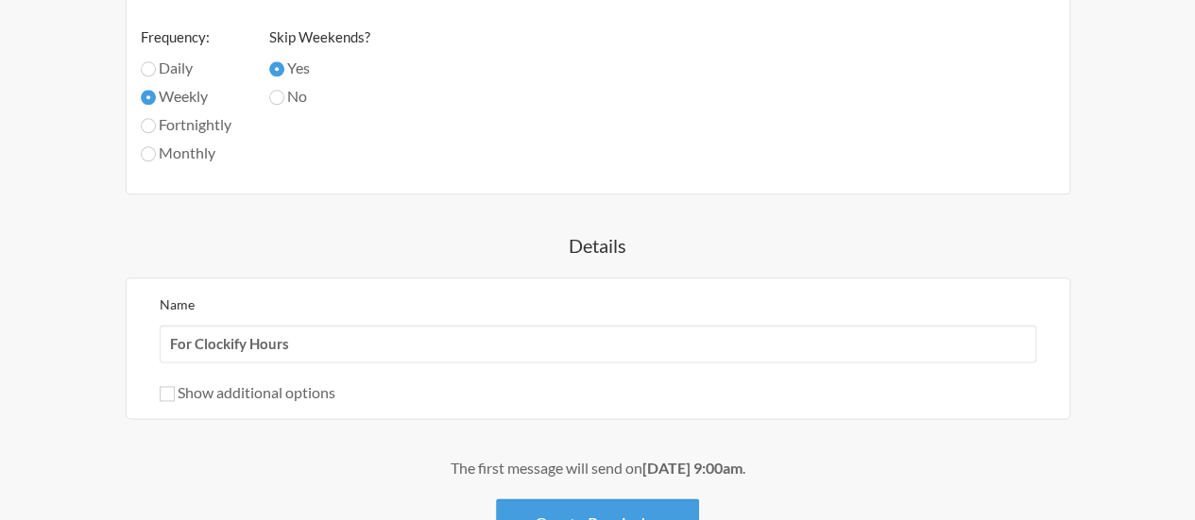
scroll to position [1007, 0]
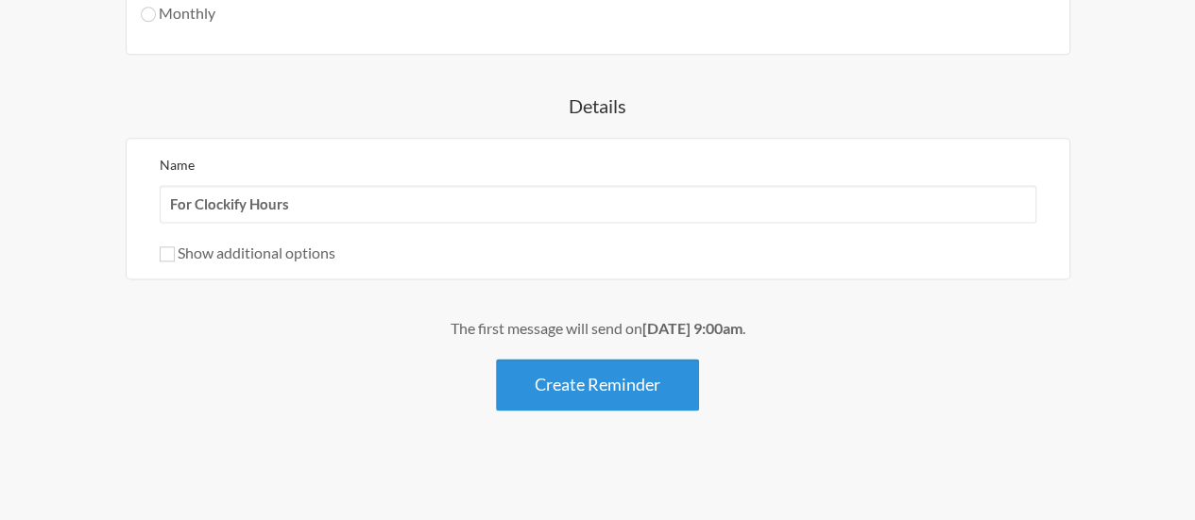
click at [621, 383] on button "Create Reminder" at bounding box center [597, 385] width 203 height 52
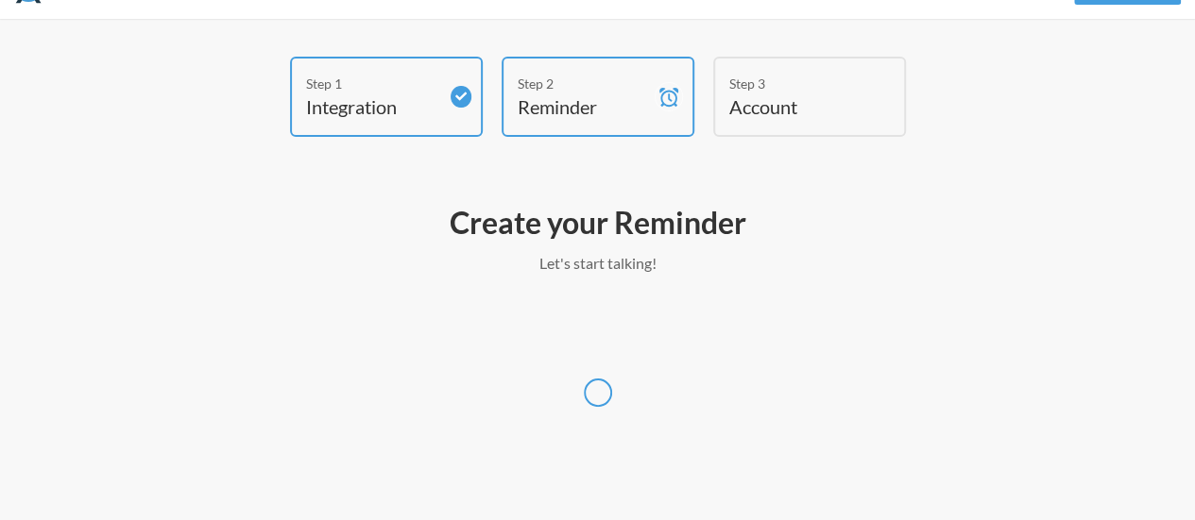
scroll to position [46, 0]
select select "America/New_York"
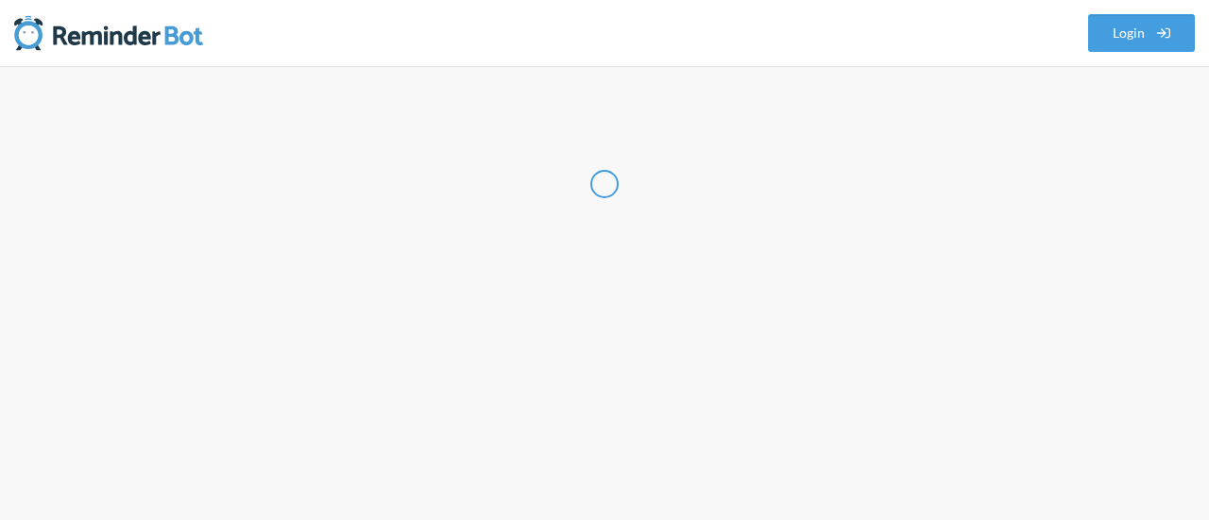
select select "US"
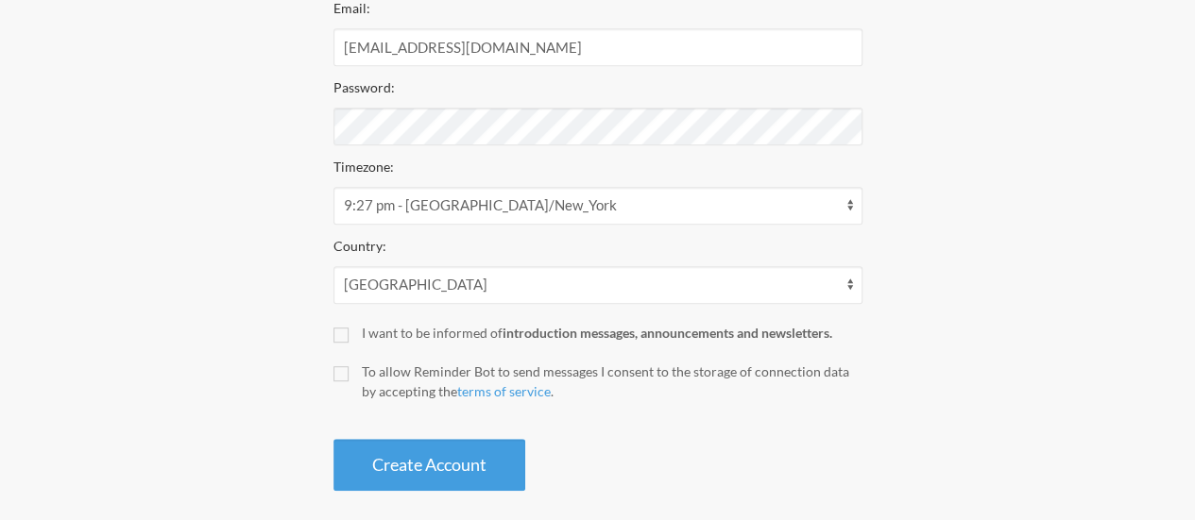
scroll to position [459, 0]
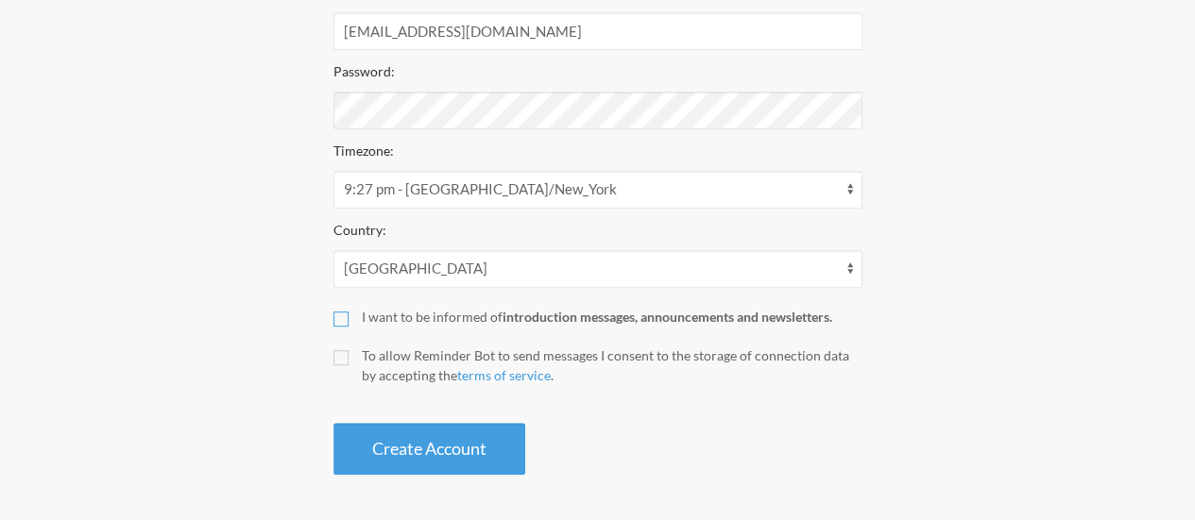
click at [337, 312] on input "I want to be informed of introduction messages, announcements and newsletters." at bounding box center [340, 319] width 15 height 15
checkbox input "true"
click at [341, 359] on input "To allow Reminder Bot to send messages I consent to the storage of connection d…" at bounding box center [340, 357] width 15 height 15
checkbox input "true"
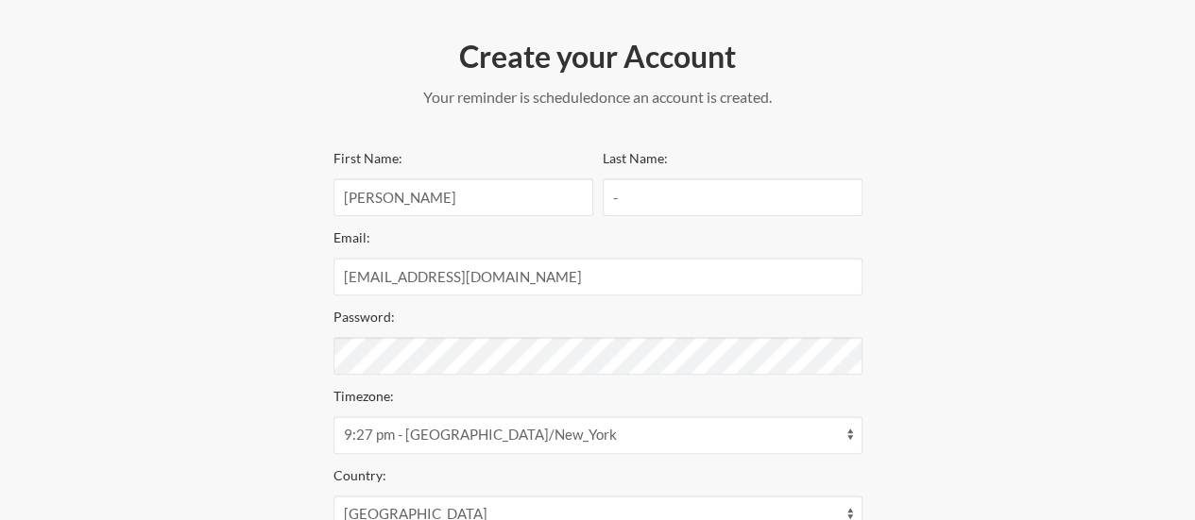
scroll to position [270, 0]
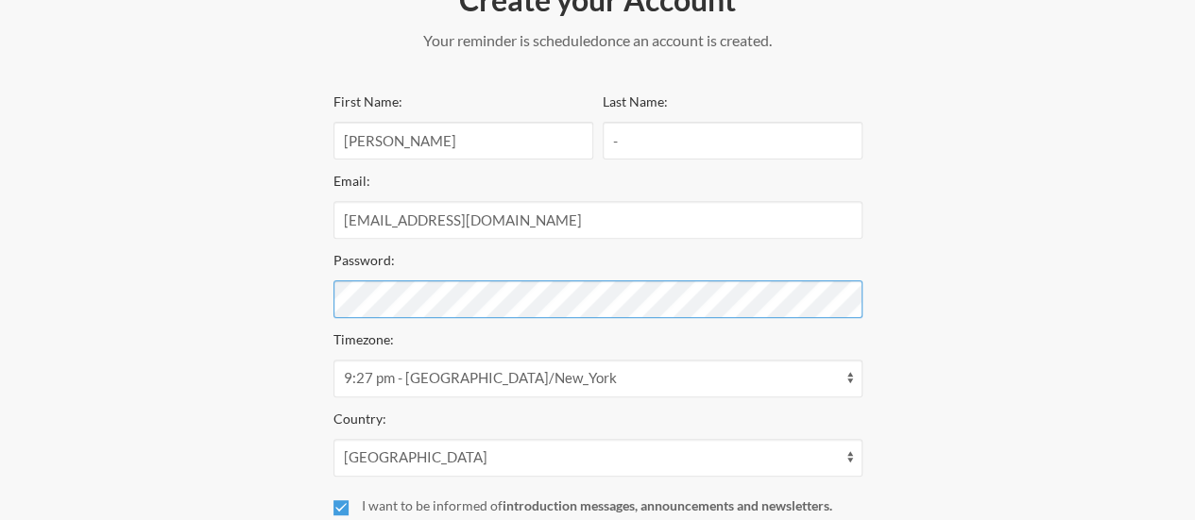
click at [165, 293] on div "Step 1 Integration Step 2 Reminder Step 3 Account Create your Account Your remi…" at bounding box center [597, 254] width 1119 height 840
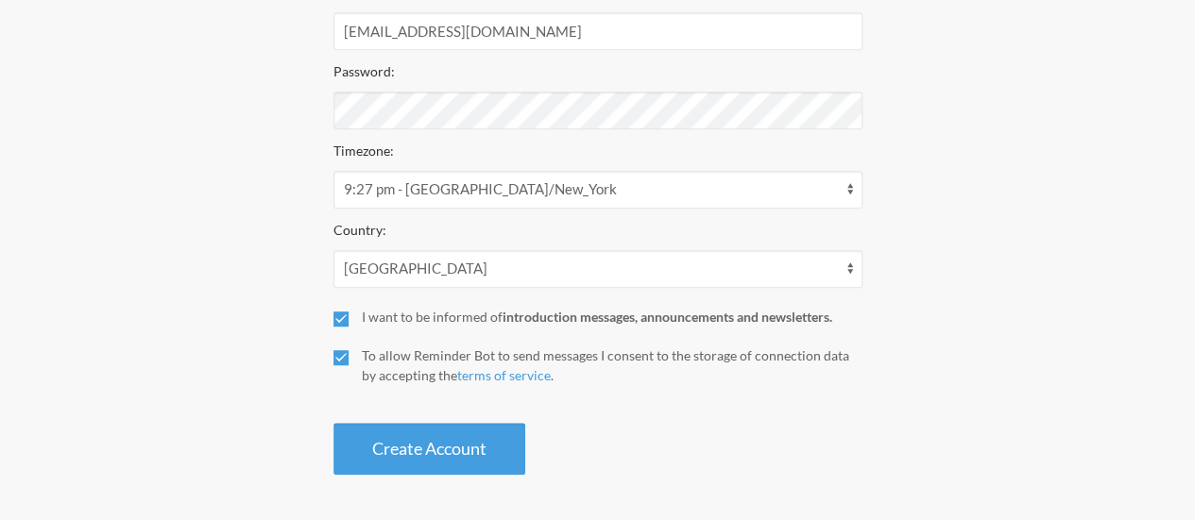
click at [473, 433] on button "Create Account" at bounding box center [429, 449] width 192 height 52
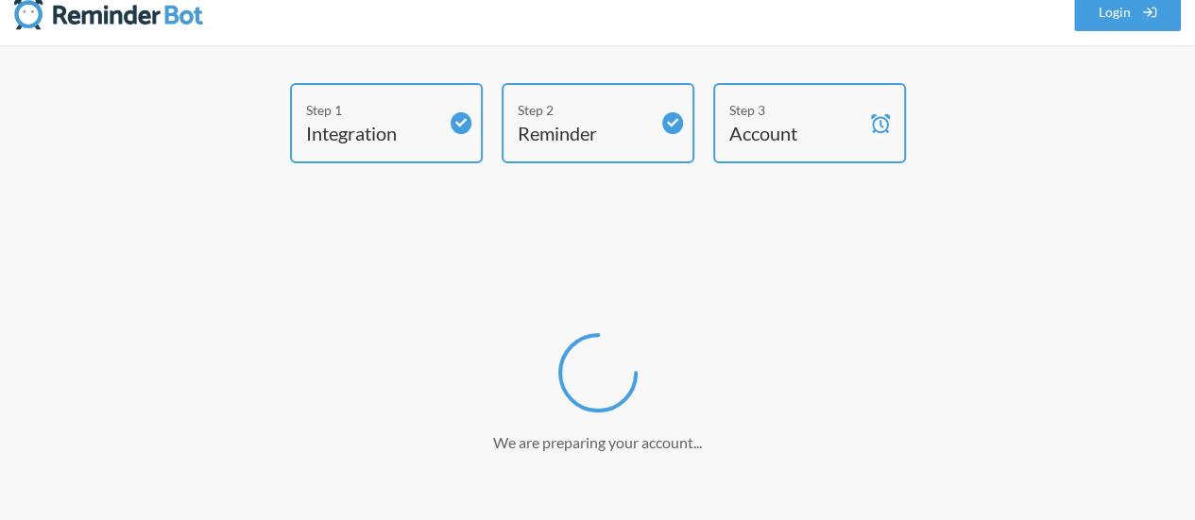
scroll to position [0, 0]
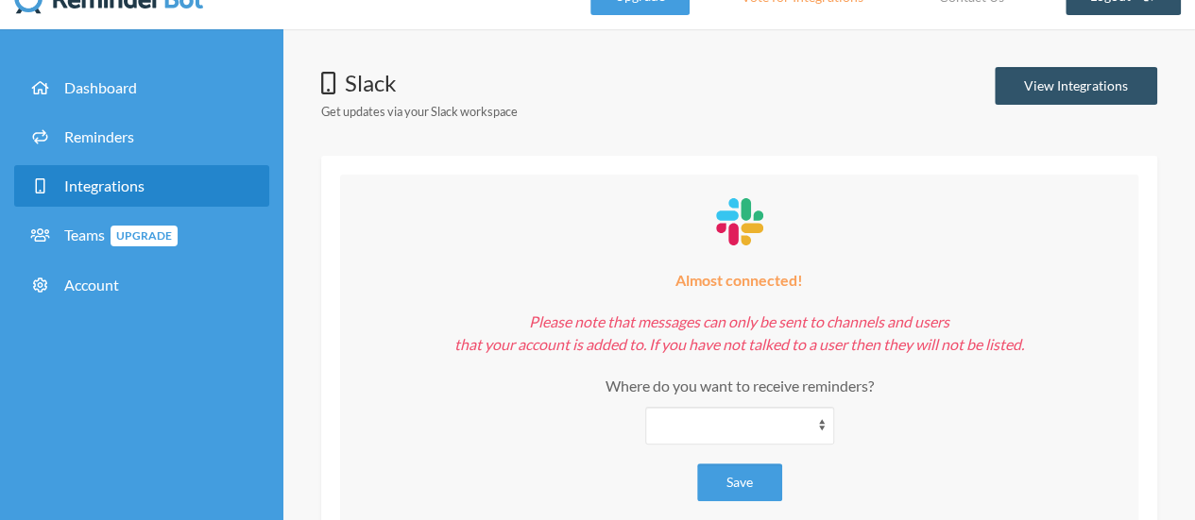
scroll to position [157, 0]
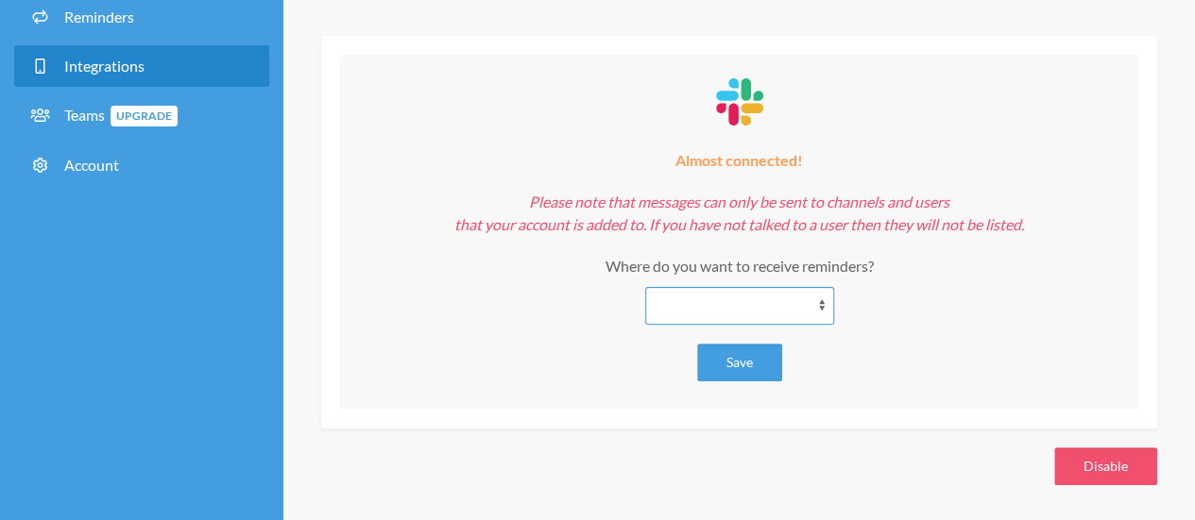
click at [802, 306] on select "**********" at bounding box center [739, 306] width 189 height 38
select select "**********"
click at [645, 287] on select "**********" at bounding box center [739, 306] width 189 height 38
click at [747, 353] on button "Save" at bounding box center [739, 363] width 85 height 38
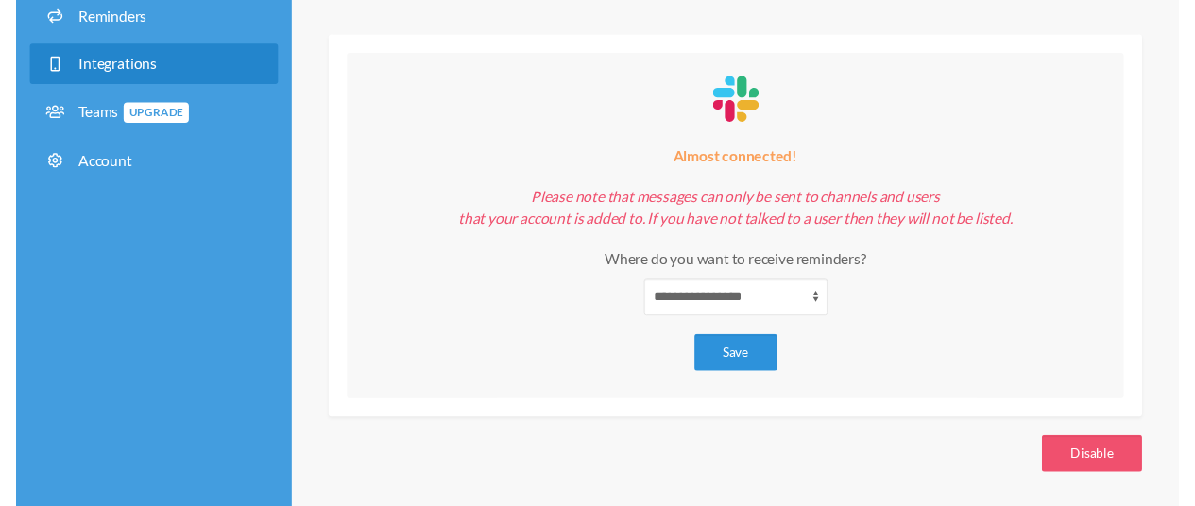
scroll to position [0, 0]
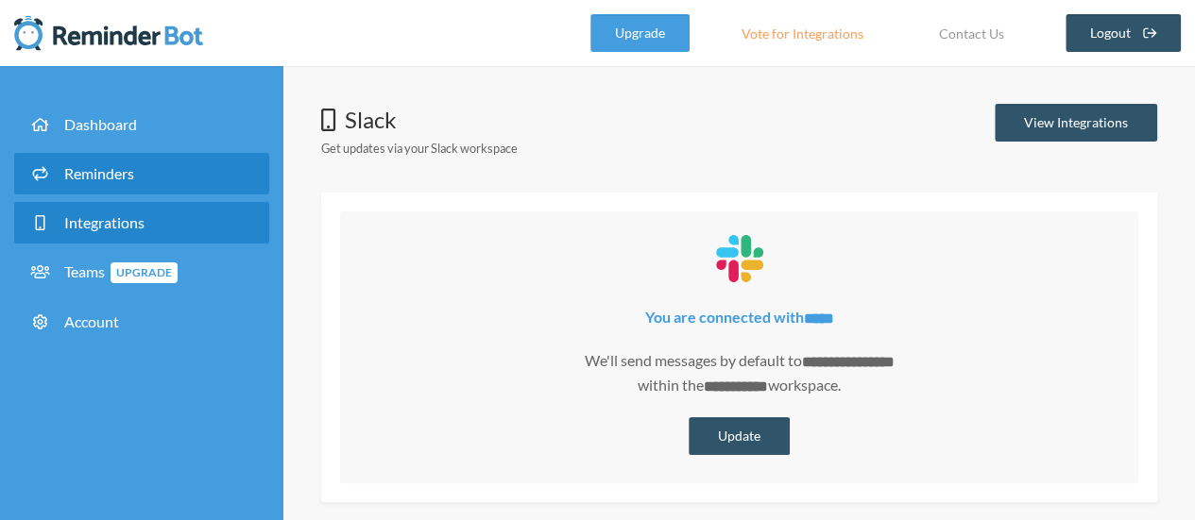
click at [123, 162] on link "Reminders" at bounding box center [141, 174] width 255 height 42
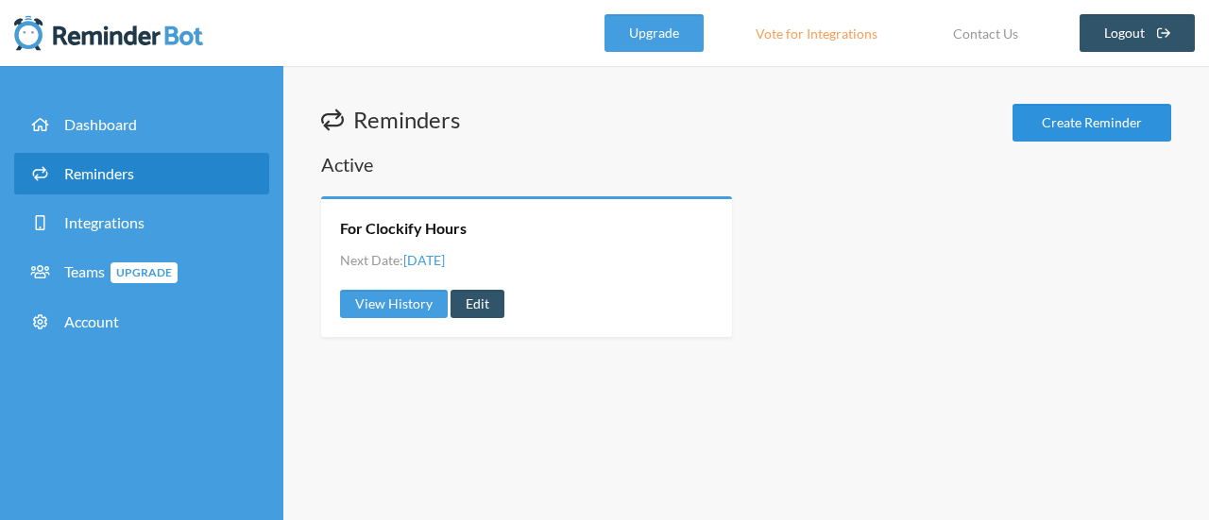
click at [1086, 118] on link "Create Reminder" at bounding box center [1092, 123] width 159 height 38
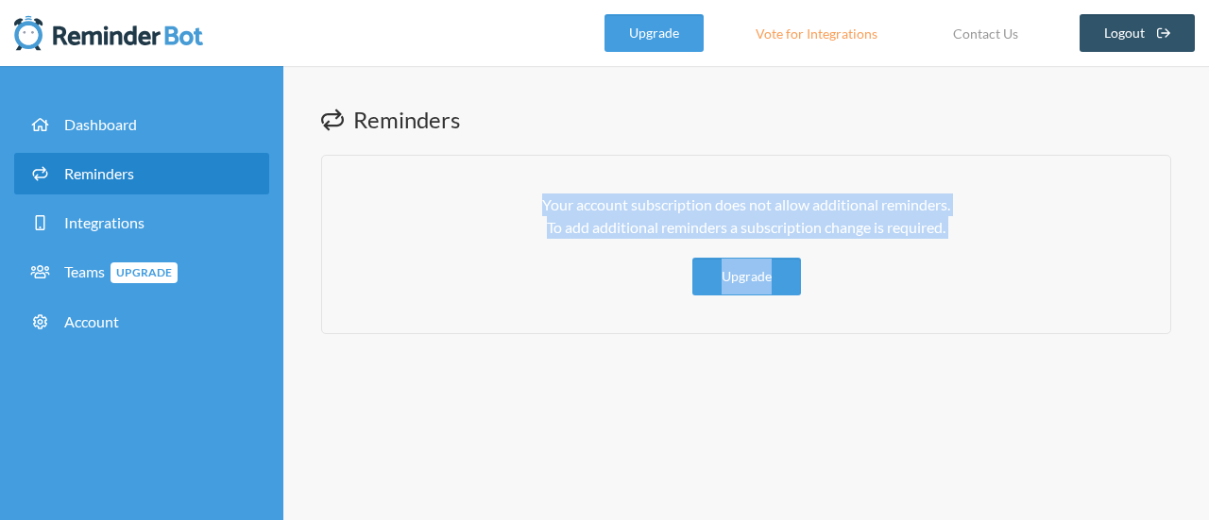
drag, startPoint x: 1019, startPoint y: 205, endPoint x: 1168, endPoint y: 300, distance: 176.3
click at [1168, 300] on div "Your account subscription does not allow additional reminders. To add additiona…" at bounding box center [746, 244] width 850 height 179
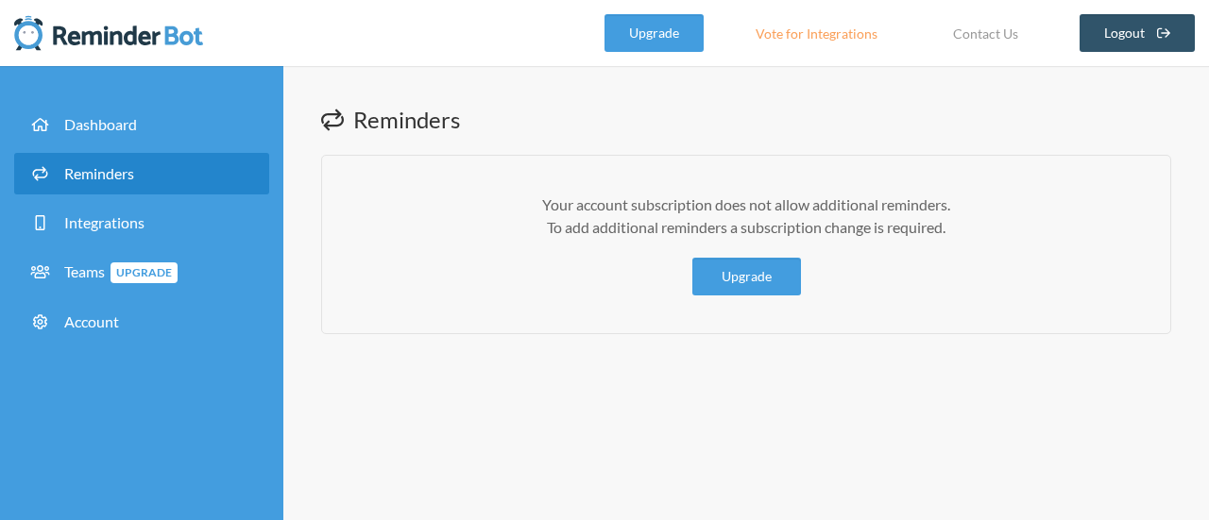
click at [888, 343] on div "Reminders Your account subscription does not allow additional reminders. To add…" at bounding box center [746, 293] width 926 height 454
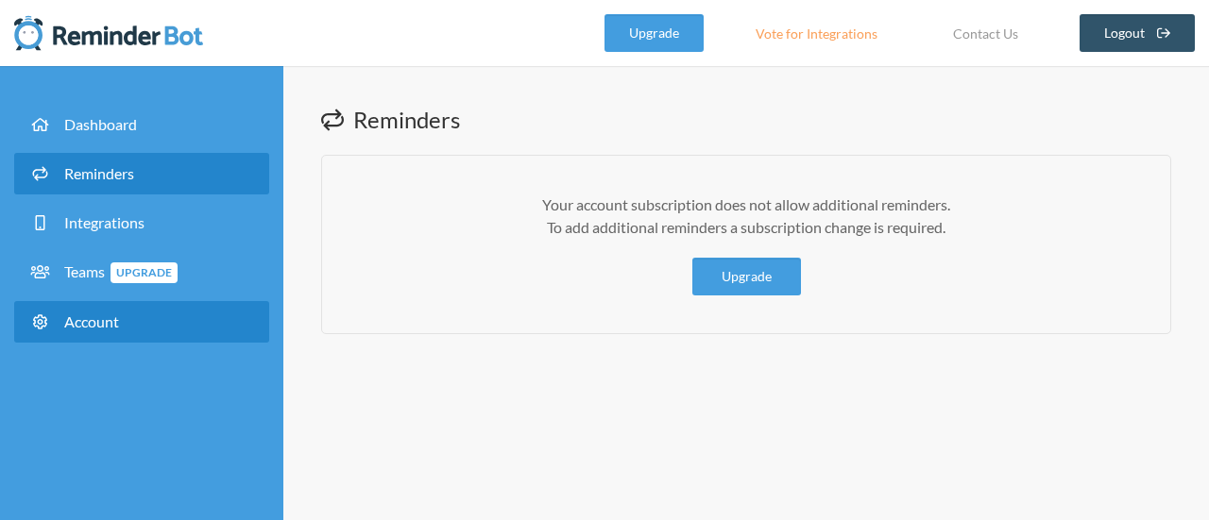
click at [124, 320] on link "Account" at bounding box center [141, 322] width 255 height 42
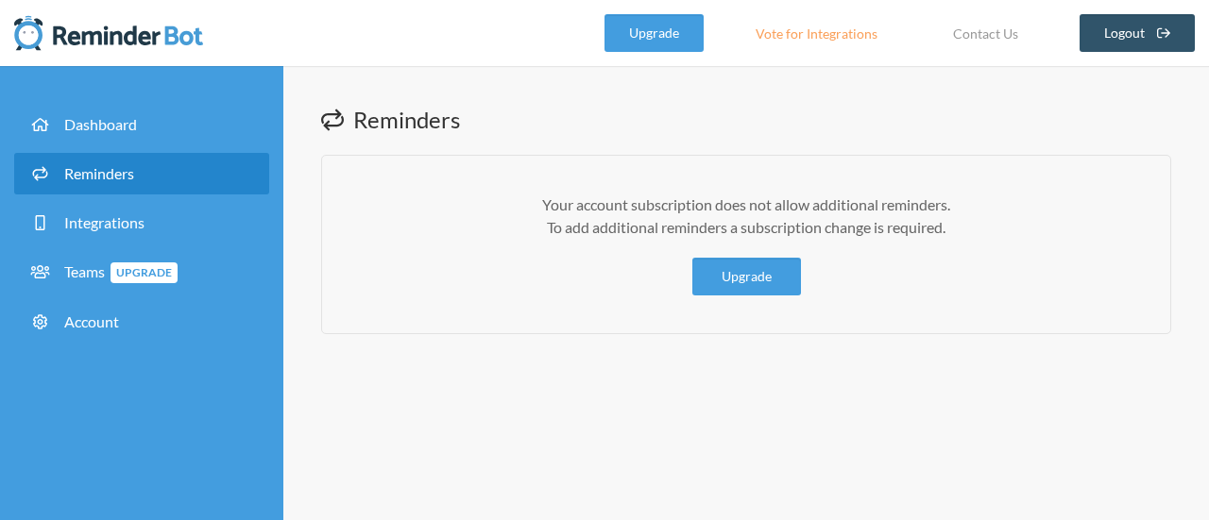
select select "**"
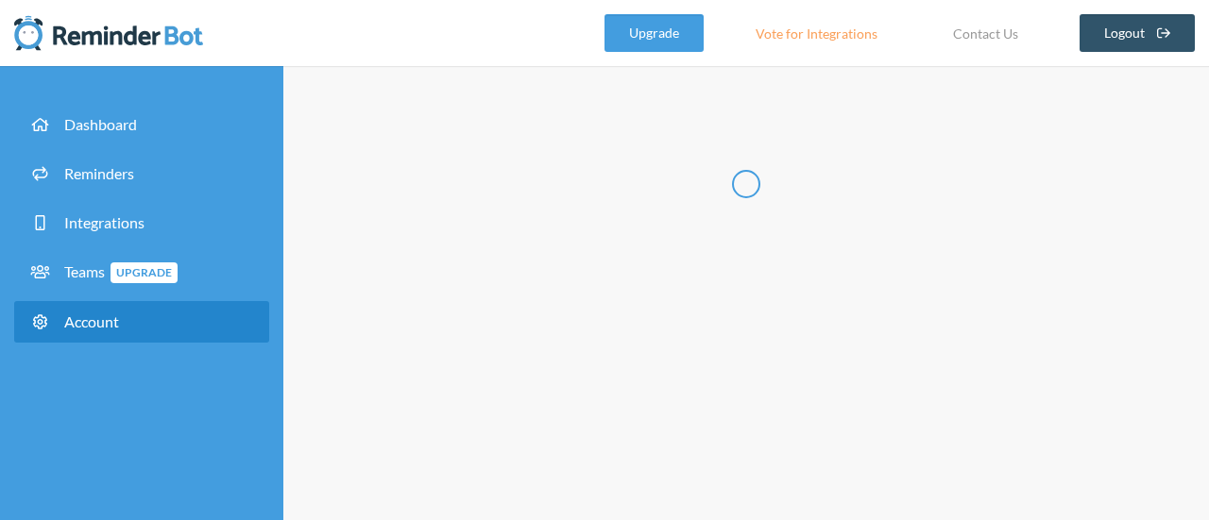
type input "********"
type input "*"
type input "**********"
select select "**"
checkbox input "****"
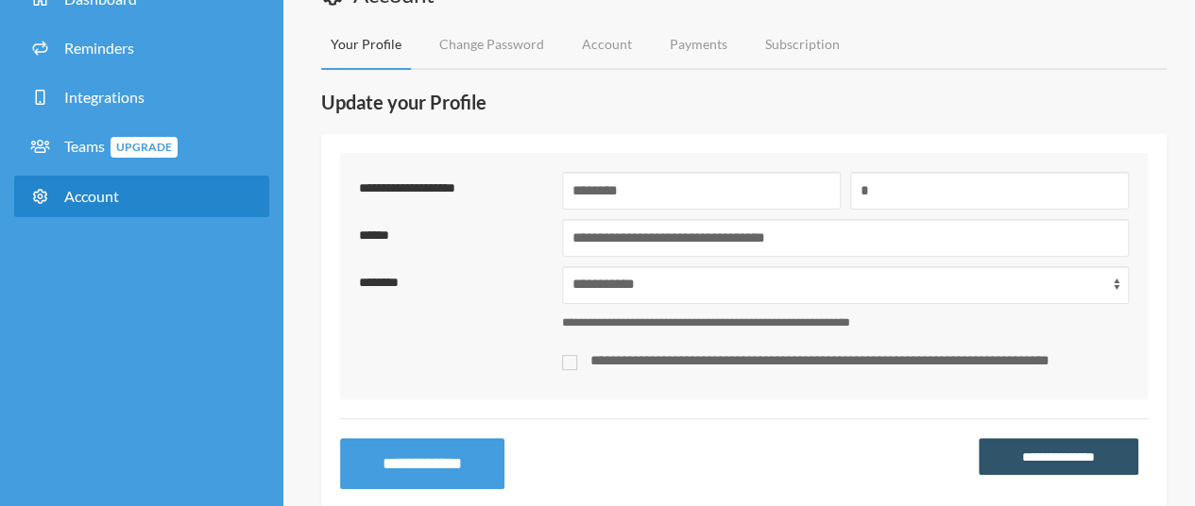
scroll to position [77, 0]
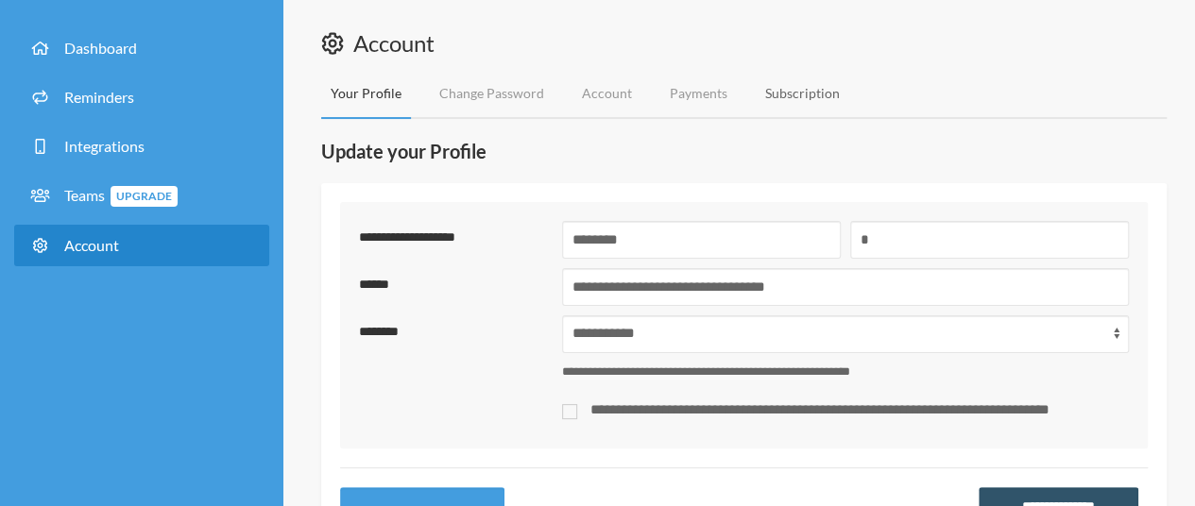
click at [771, 99] on link "Subscription" at bounding box center [803, 94] width 94 height 50
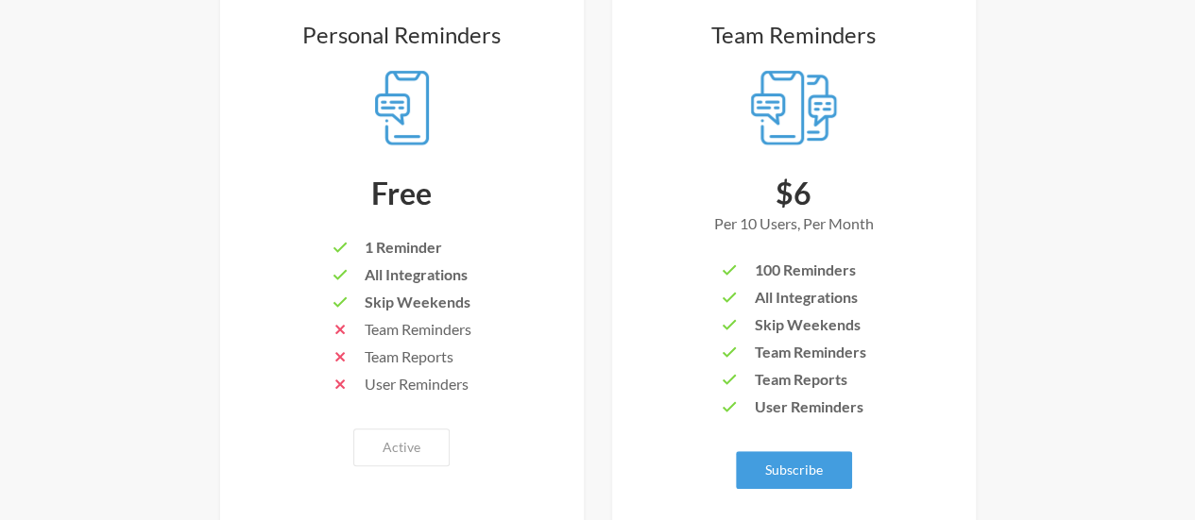
scroll to position [283, 0]
